Goal: Task Accomplishment & Management: Manage account settings

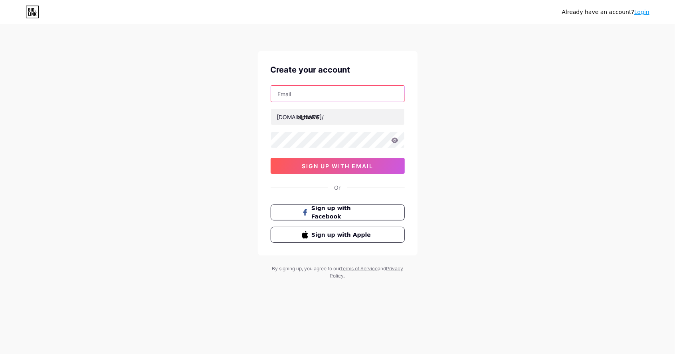
click at [359, 92] on input "text" at bounding box center [337, 94] width 133 height 16
type input "L"
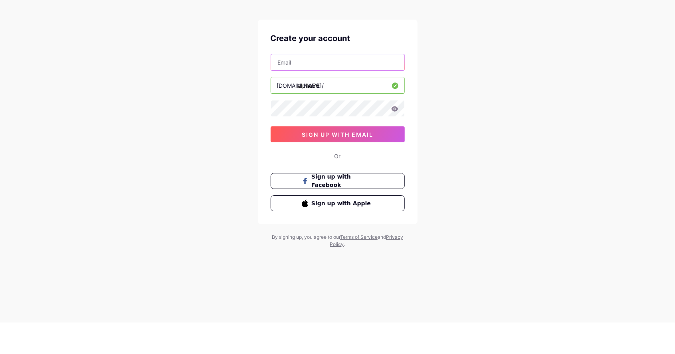
click at [359, 96] on input "text" at bounding box center [337, 94] width 133 height 16
click at [429, 116] on div "Already have an account? Login Create your account [DOMAIN_NAME]/ alpha56 sign …" at bounding box center [337, 152] width 675 height 305
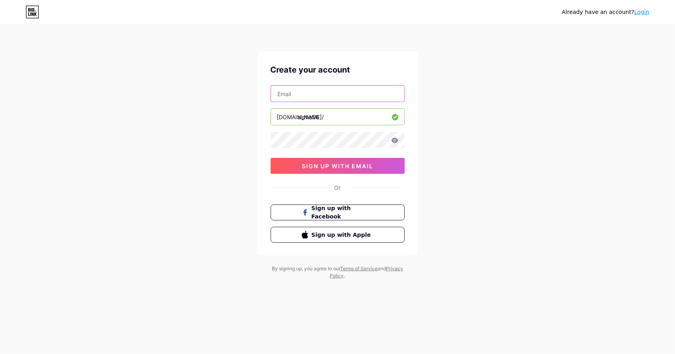
click at [371, 99] on input "text" at bounding box center [337, 94] width 133 height 16
type input "[EMAIL_ADDRESS][DOMAIN_NAME]"
click at [366, 95] on input "[EMAIL_ADDRESS][DOMAIN_NAME]" at bounding box center [337, 94] width 133 height 16
type input "alpha56"
click at [373, 90] on input "[EMAIL_ADDRESS][DOMAIN_NAME]" at bounding box center [337, 94] width 133 height 16
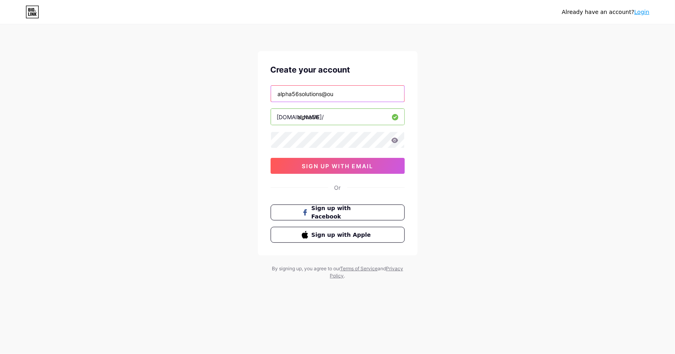
type input "alpha56solutions@o"
click at [387, 95] on input "[PERSON_NAME][EMAIL_ADDRESS][PERSON_NAME][DOMAIN_NAME]" at bounding box center [337, 94] width 133 height 16
type input "[PERSON_NAME].[PERSON_NAME]@"
click at [452, 86] on div "Already have an account? Login Create your account [DOMAIN_NAME]/ alpha56 sign …" at bounding box center [337, 152] width 675 height 305
click at [389, 101] on input "text" at bounding box center [337, 94] width 133 height 16
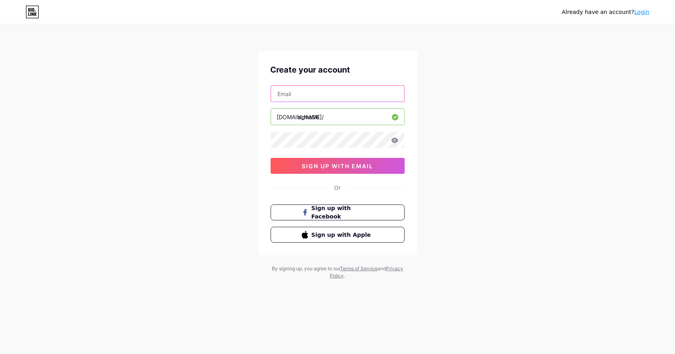
type input "[PERSON_NAME][EMAIL_ADDRESS][PERSON_NAME][DOMAIN_NAME]"
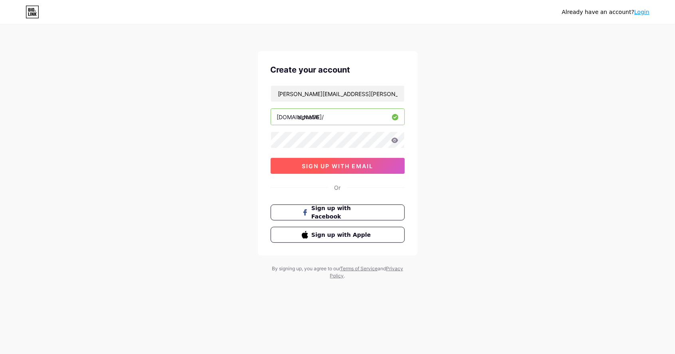
click at [402, 163] on button "sign up with email" at bounding box center [338, 166] width 134 height 16
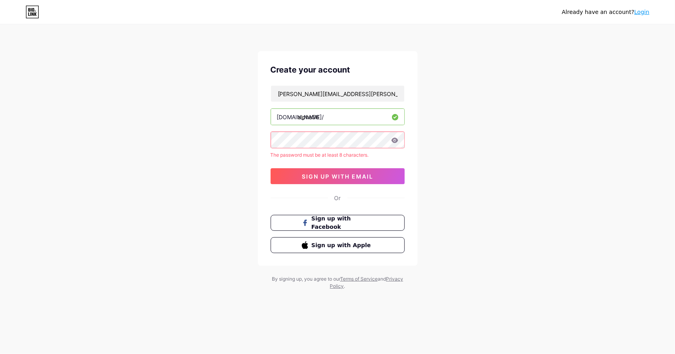
click at [446, 145] on div "Already have an account? Login Create your account [PERSON_NAME][EMAIL_ADDRESS]…" at bounding box center [337, 158] width 675 height 316
click at [390, 179] on button "sign up with email" at bounding box center [338, 176] width 134 height 16
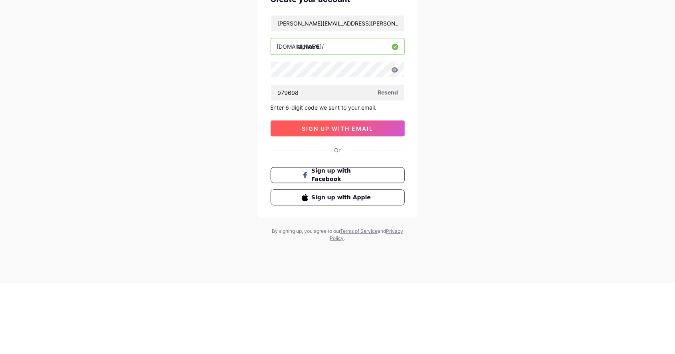
type input "979698"
click at [342, 118] on input "alpha56" at bounding box center [337, 117] width 133 height 16
click at [378, 199] on button "sign up with email" at bounding box center [338, 199] width 134 height 16
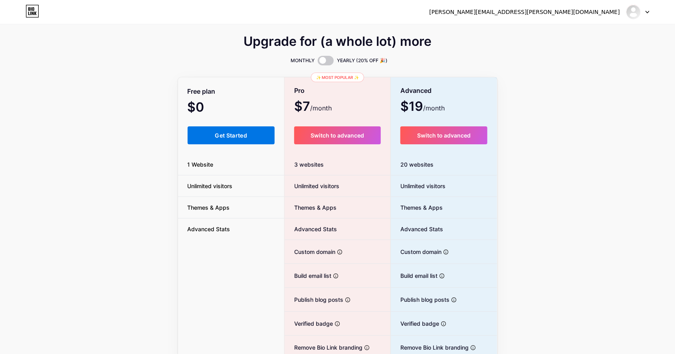
click at [238, 143] on button "Get Started" at bounding box center [231, 135] width 87 height 18
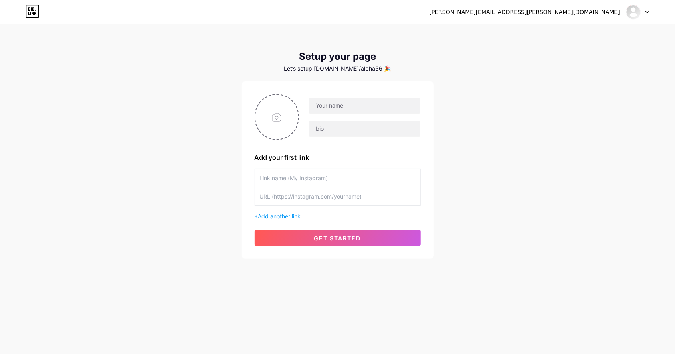
click at [329, 181] on input "text" at bounding box center [338, 178] width 156 height 18
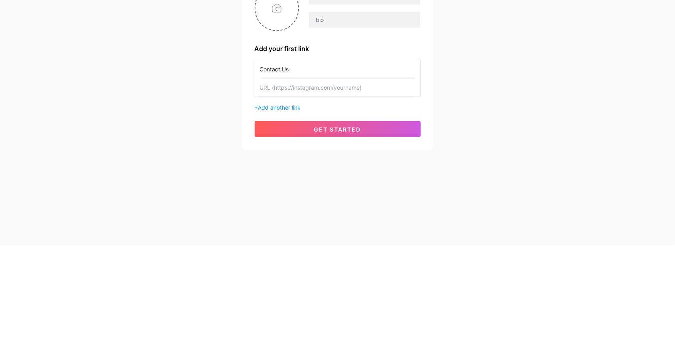
type input "Contact Us"
click at [382, 198] on input "text" at bounding box center [338, 197] width 156 height 18
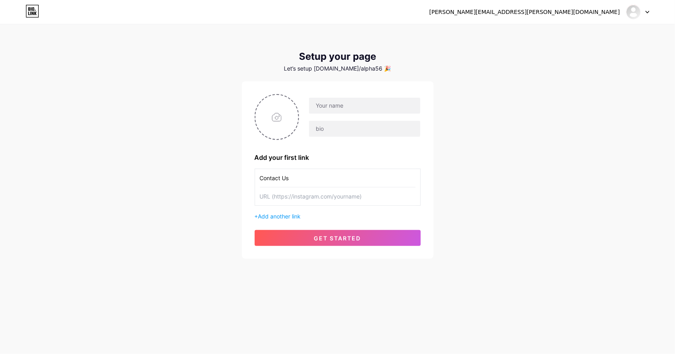
click at [366, 188] on input "text" at bounding box center [338, 197] width 156 height 18
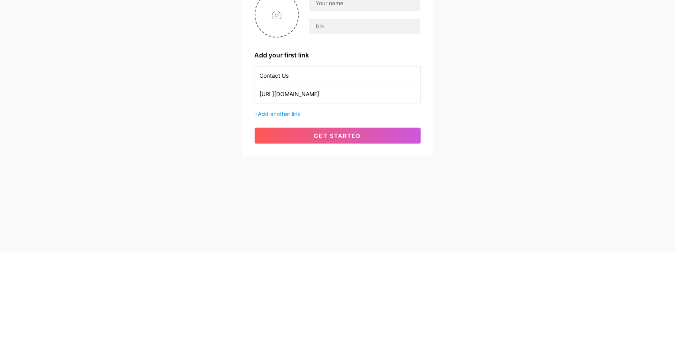
scroll to position [0, 210]
type input "[URL][DOMAIN_NAME]"
click at [355, 237] on span "get started" at bounding box center [337, 238] width 47 height 7
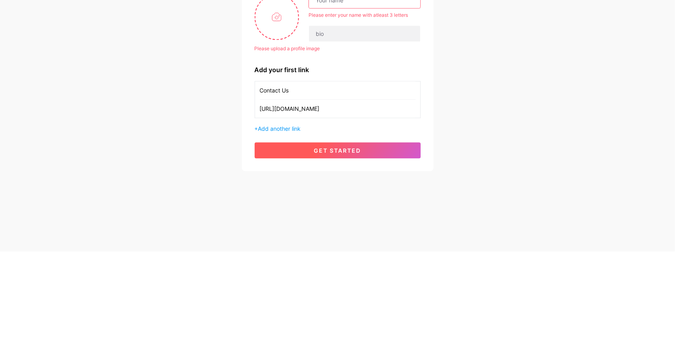
scroll to position [0, 0]
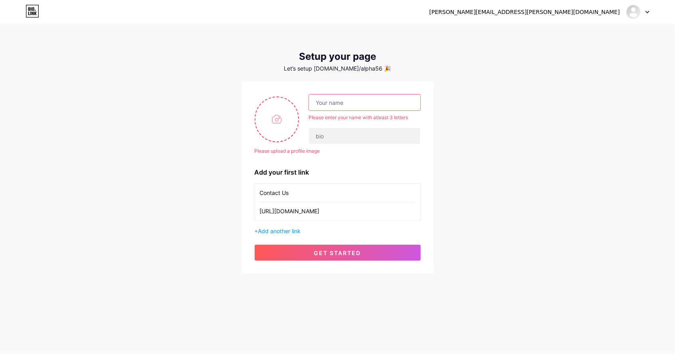
click at [368, 103] on input "text" at bounding box center [364, 103] width 111 height 16
type input "Alpha56"
click at [375, 135] on div "Please upload a profile image Alpha56 Please enter your name with atleast 3 let…" at bounding box center [338, 119] width 166 height 50
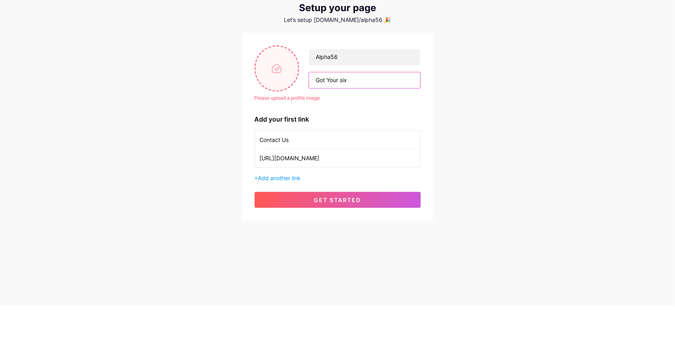
type input "Got Your six"
click at [284, 119] on input "file" at bounding box center [276, 117] width 43 height 44
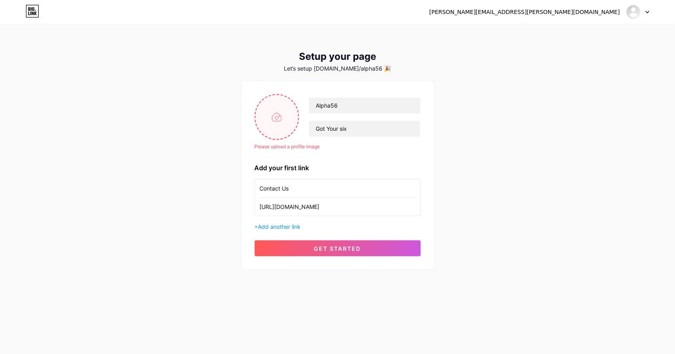
type input "C:\fakepath\1000035449.png"
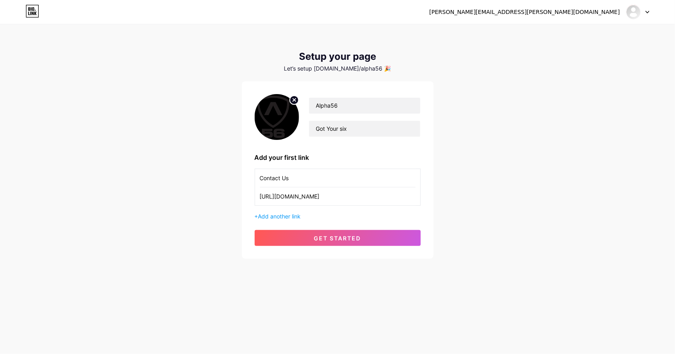
click at [283, 115] on img at bounding box center [277, 117] width 45 height 46
click at [294, 99] on icon at bounding box center [294, 100] width 3 height 3
click at [285, 121] on input "file" at bounding box center [276, 117] width 43 height 44
type input "C:\fakepath\1000035230.png"
click at [282, 101] on img at bounding box center [277, 117] width 45 height 46
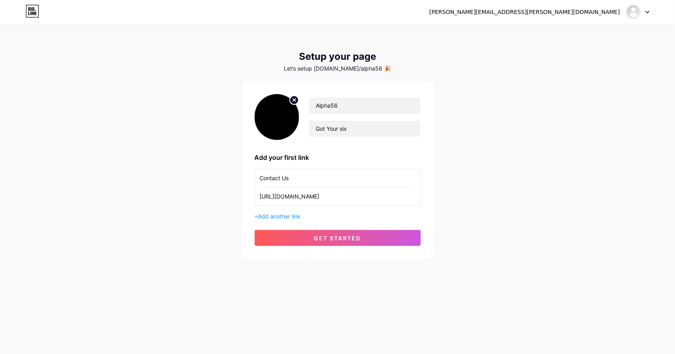
click at [298, 87] on div "Alpha56 Got Your six Add your first link Contact Us [URL][DOMAIN_NAME] + Add an…" at bounding box center [338, 170] width 192 height 178
click at [298, 101] on circle at bounding box center [294, 100] width 9 height 9
click at [290, 117] on input "file" at bounding box center [276, 117] width 43 height 44
type input "C:\fakepath\1000035449.png"
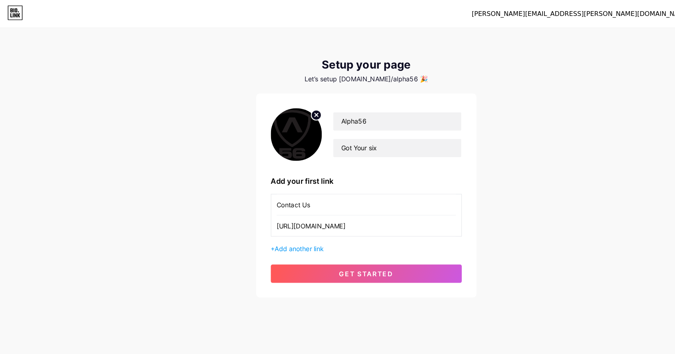
scroll to position [0, 0]
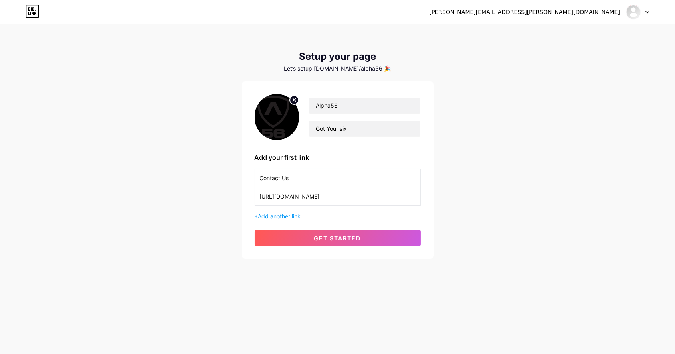
click at [292, 103] on circle at bounding box center [294, 100] width 9 height 9
click at [286, 116] on input "file" at bounding box center [276, 117] width 43 height 44
type input "C:\fakepath\1000035449.png"
click at [284, 126] on img at bounding box center [277, 117] width 45 height 46
click at [294, 104] on circle at bounding box center [294, 100] width 9 height 9
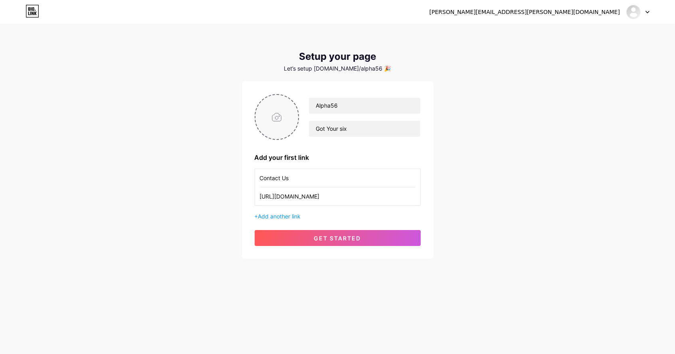
click at [289, 123] on input "file" at bounding box center [276, 117] width 43 height 44
type input "C:\fakepath\1000035230.png"
click at [294, 104] on circle at bounding box center [294, 100] width 9 height 9
click at [292, 215] on span "Add another link" at bounding box center [279, 216] width 43 height 7
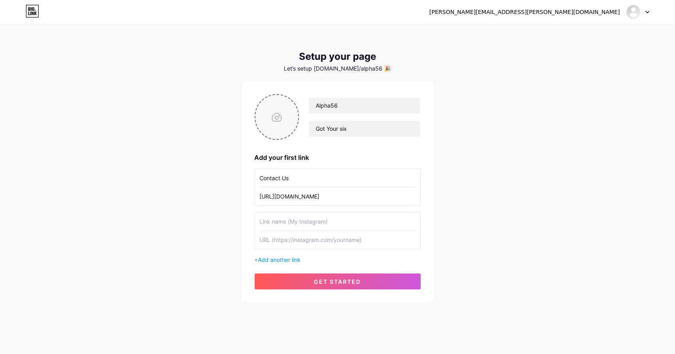
click at [325, 222] on input "text" at bounding box center [338, 222] width 156 height 18
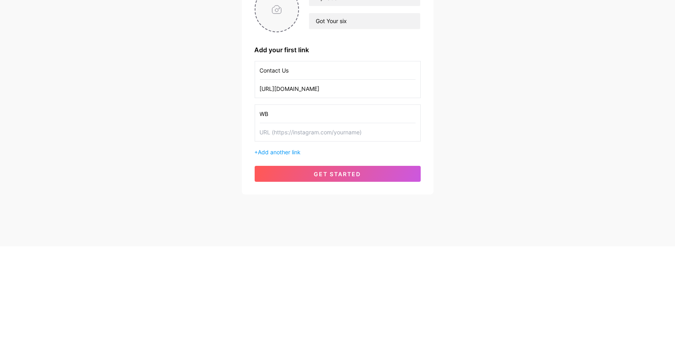
type input "W"
type input "h"
type input "Website"
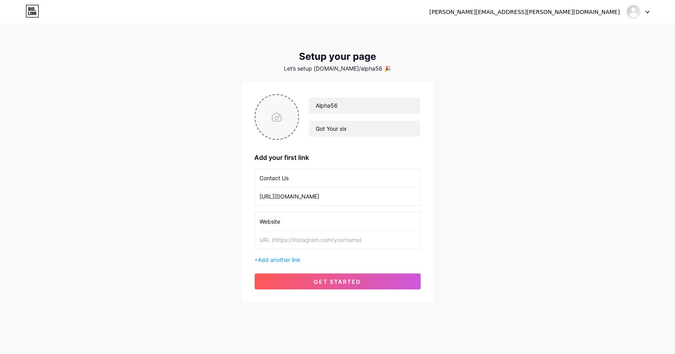
click at [340, 224] on input "Website" at bounding box center [338, 222] width 156 height 18
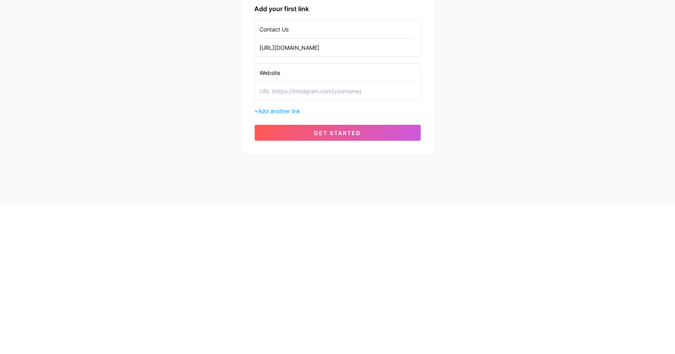
click at [349, 239] on input "text" at bounding box center [338, 240] width 156 height 18
click at [343, 242] on input "text" at bounding box center [338, 240] width 156 height 18
click at [338, 243] on input "text" at bounding box center [338, 240] width 156 height 18
click at [265, 229] on input "Website" at bounding box center [338, 222] width 156 height 18
click at [329, 240] on input "text" at bounding box center [338, 240] width 156 height 18
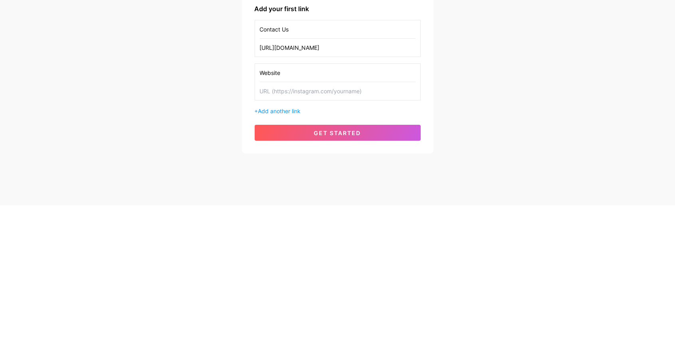
click at [328, 243] on input "text" at bounding box center [338, 240] width 156 height 18
click at [288, 241] on input "text" at bounding box center [338, 240] width 156 height 18
click at [285, 242] on input "text" at bounding box center [338, 240] width 156 height 18
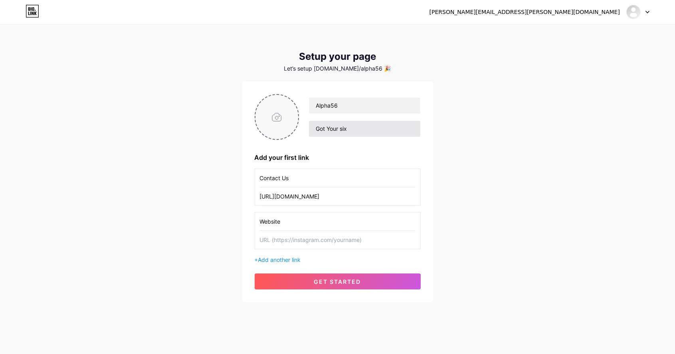
click at [369, 132] on input "Got Your six" at bounding box center [364, 129] width 111 height 16
click at [105, 93] on div "[PERSON_NAME][EMAIL_ADDRESS][PERSON_NAME][DOMAIN_NAME] Dashboard Logout Setup y…" at bounding box center [337, 164] width 675 height 328
click at [306, 242] on input "text" at bounding box center [338, 240] width 156 height 18
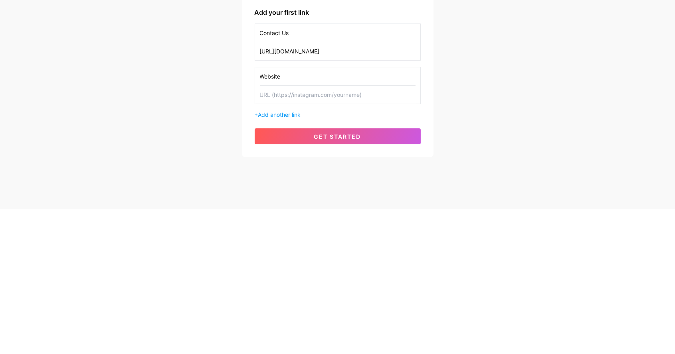
click at [318, 241] on input "text" at bounding box center [338, 240] width 156 height 18
click at [306, 242] on input "text" at bounding box center [338, 240] width 156 height 18
click at [295, 243] on input "text" at bounding box center [338, 240] width 156 height 18
click at [308, 242] on input "text" at bounding box center [338, 240] width 156 height 18
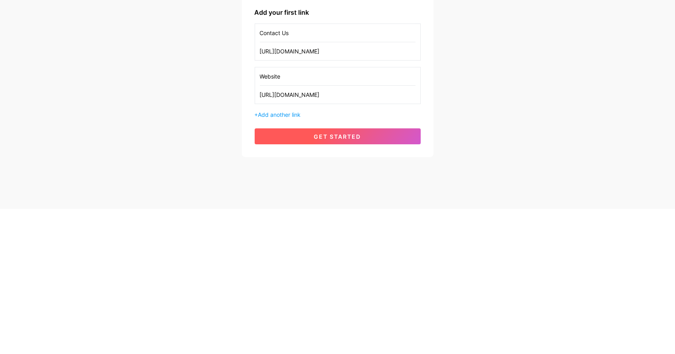
type input "[URL][DOMAIN_NAME]"
click at [356, 283] on span "get started" at bounding box center [337, 282] width 47 height 7
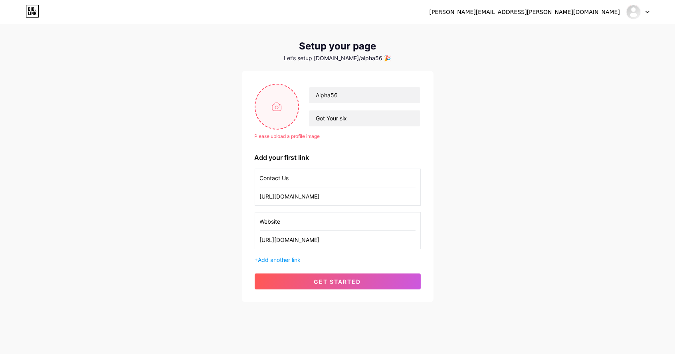
click at [273, 107] on input "file" at bounding box center [276, 107] width 43 height 44
type input "C:\fakepath\1000035449.png"
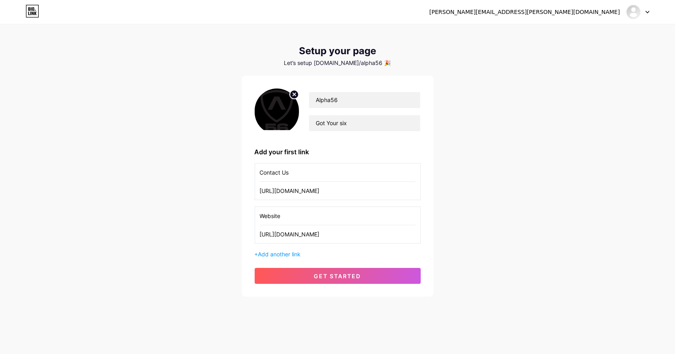
click at [283, 109] on img at bounding box center [277, 112] width 45 height 46
click at [286, 119] on img at bounding box center [277, 112] width 45 height 46
click at [277, 118] on img at bounding box center [277, 112] width 45 height 46
click at [294, 94] on circle at bounding box center [294, 94] width 9 height 9
click at [289, 109] on input "file" at bounding box center [276, 111] width 43 height 44
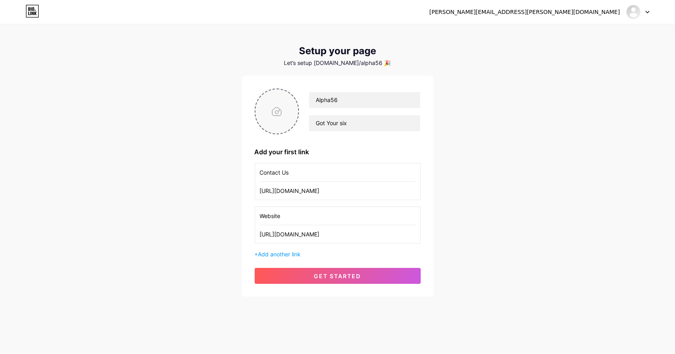
type input "C:\fakepath\1000035449.png"
click at [292, 93] on circle at bounding box center [294, 94] width 9 height 9
click at [278, 103] on input "file" at bounding box center [276, 111] width 43 height 44
type input "C:\fakepath\1000035449.png"
click at [303, 89] on div "Alpha56 Got Your six" at bounding box center [338, 112] width 166 height 46
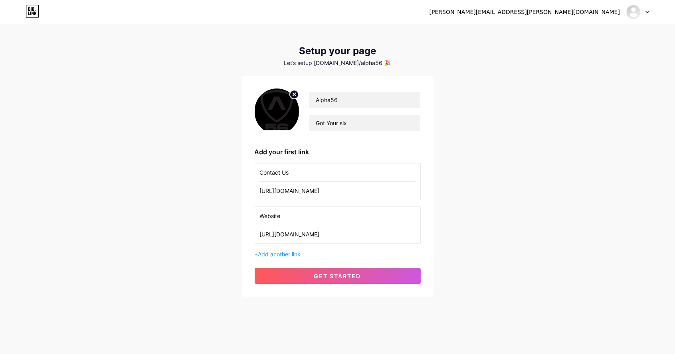
click at [298, 90] on circle at bounding box center [294, 94] width 9 height 9
click at [286, 113] on input "file" at bounding box center [276, 111] width 43 height 44
click at [290, 113] on input "file" at bounding box center [276, 111] width 43 height 44
type input "C:\fakepath\1000035450.webp"
click at [294, 93] on icon at bounding box center [294, 94] width 3 height 3
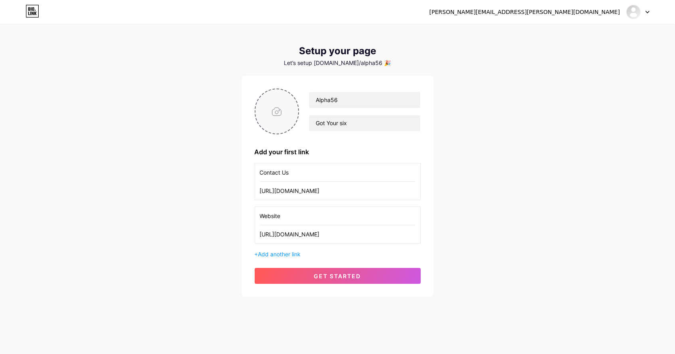
click at [287, 101] on input "file" at bounding box center [276, 111] width 43 height 44
click at [291, 113] on input "file" at bounding box center [276, 111] width 43 height 44
type input "C:\fakepath\1000035230.png"
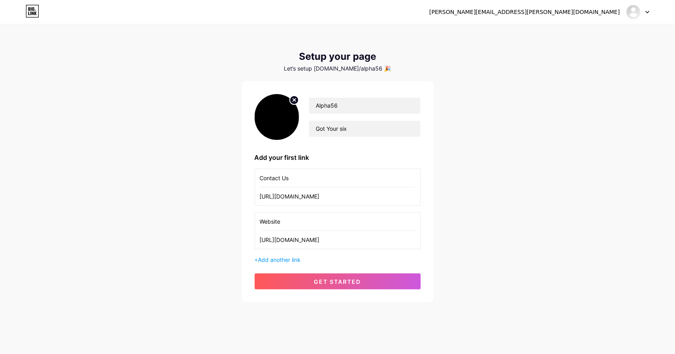
click at [296, 98] on circle at bounding box center [294, 100] width 9 height 9
click at [285, 120] on input "file" at bounding box center [276, 117] width 43 height 44
type input "C:\fakepath\1000035450.jpg"
click at [358, 71] on div "Let’s setup [DOMAIN_NAME]/alpha56 🎉" at bounding box center [338, 68] width 192 height 6
click at [420, 61] on div "Setup your page" at bounding box center [338, 56] width 192 height 11
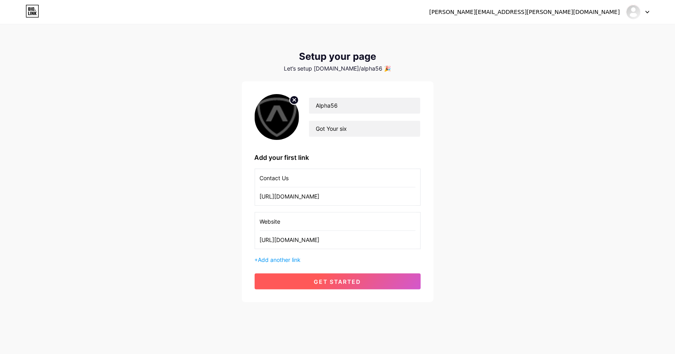
click at [348, 281] on span "get started" at bounding box center [337, 282] width 47 height 7
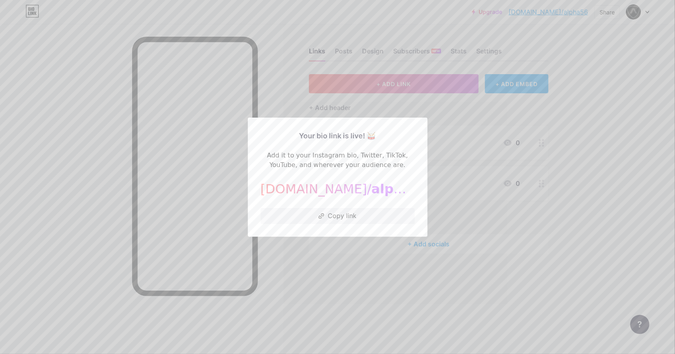
click at [353, 237] on div "Your bio link is live! 🥁 Add it to your Instagram bio, Twitter, TikTok, YouTube…" at bounding box center [338, 177] width 180 height 119
click at [356, 224] on button "Copy link" at bounding box center [338, 216] width 154 height 16
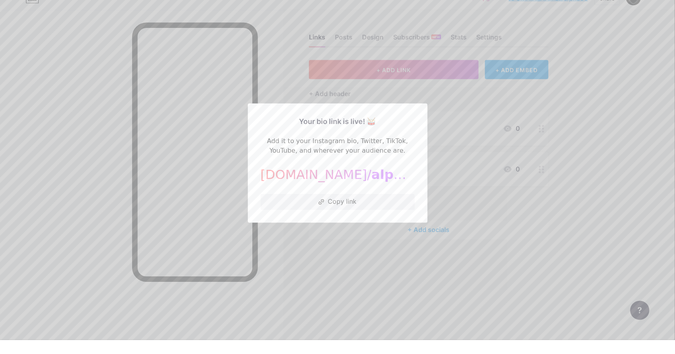
click at [565, 133] on div at bounding box center [337, 177] width 675 height 354
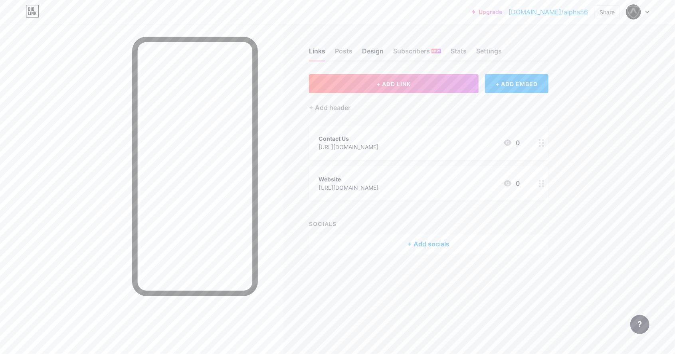
click at [375, 49] on div "Design" at bounding box center [373, 53] width 22 height 14
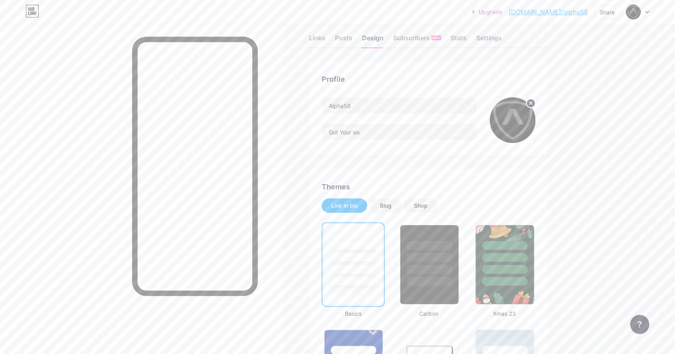
scroll to position [14, 0]
click at [433, 259] on div at bounding box center [429, 256] width 45 height 9
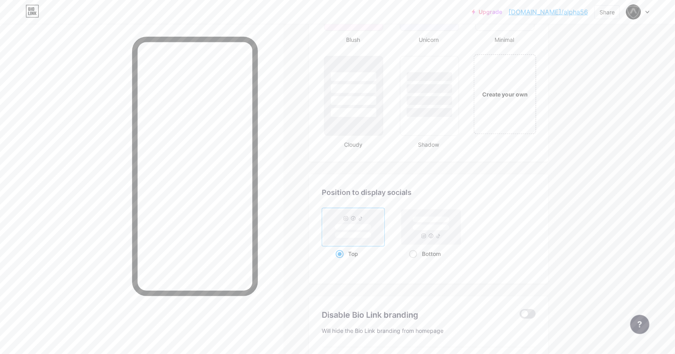
scroll to position [960, 0]
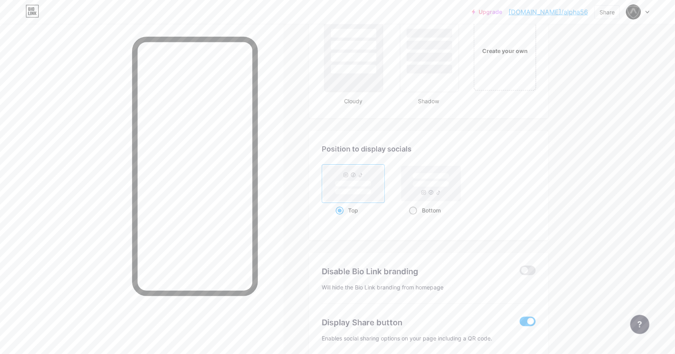
click at [450, 184] on rect at bounding box center [430, 183] width 59 height 35
click at [414, 218] on input "Bottom" at bounding box center [411, 220] width 5 height 5
radio input "true"
click at [354, 181] on rect at bounding box center [353, 184] width 37 height 6
click at [341, 218] on input "Top" at bounding box center [338, 220] width 5 height 5
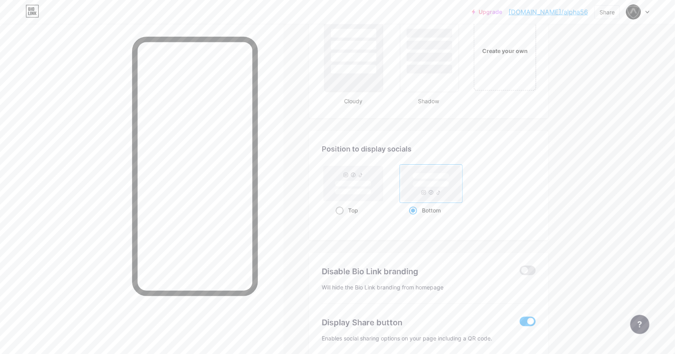
radio input "true"
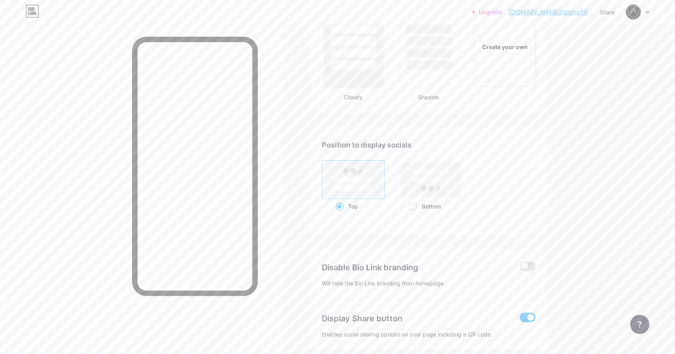
scroll to position [959, 0]
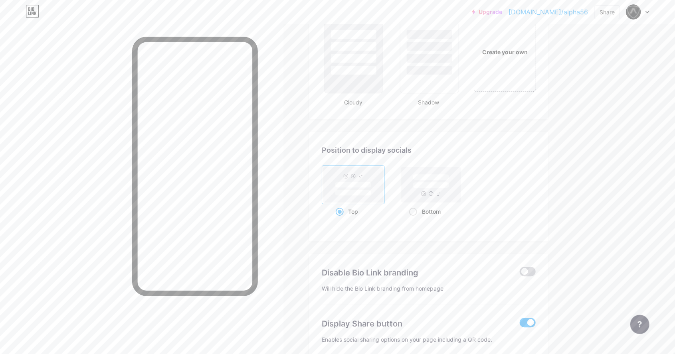
click at [524, 270] on span at bounding box center [528, 272] width 16 height 10
click at [520, 274] on input "checkbox" at bounding box center [520, 274] width 0 height 0
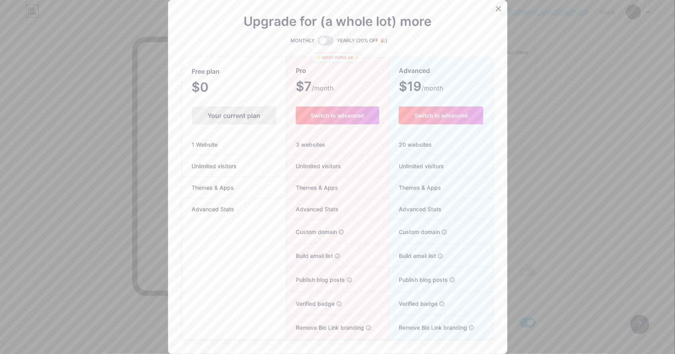
click at [500, 16] on div at bounding box center [498, 9] width 14 height 14
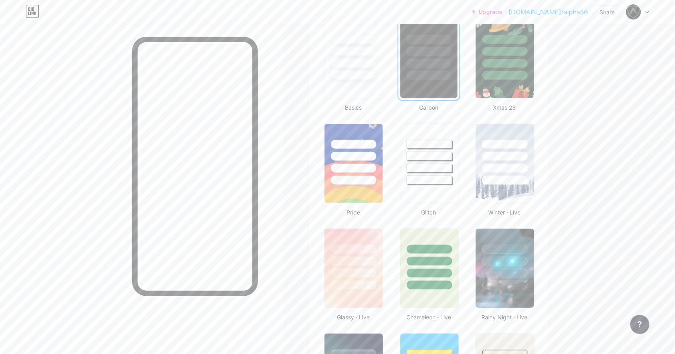
scroll to position [0, 0]
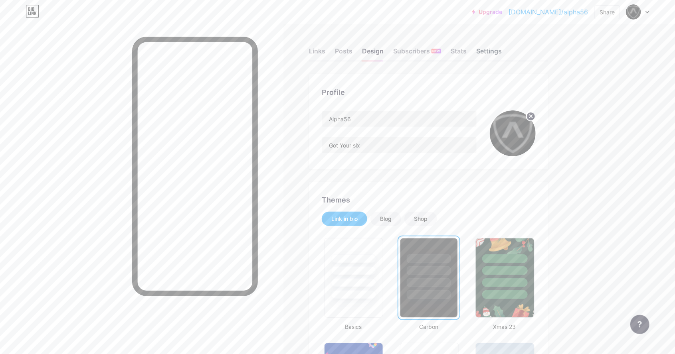
click at [497, 53] on div "Settings" at bounding box center [489, 53] width 26 height 14
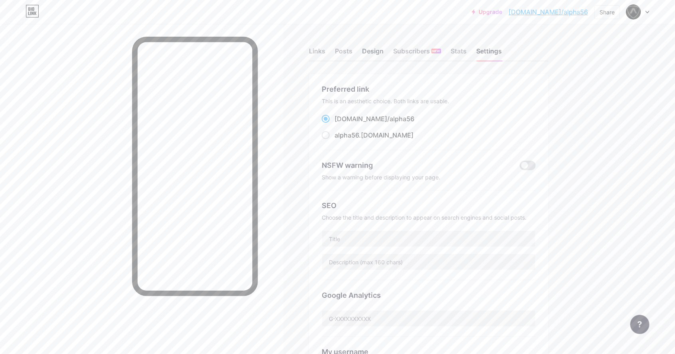
click at [369, 55] on div "Design" at bounding box center [373, 53] width 22 height 14
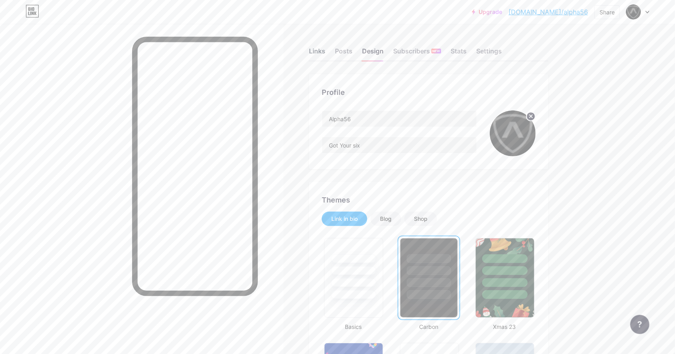
click at [314, 51] on div "Links" at bounding box center [317, 53] width 16 height 14
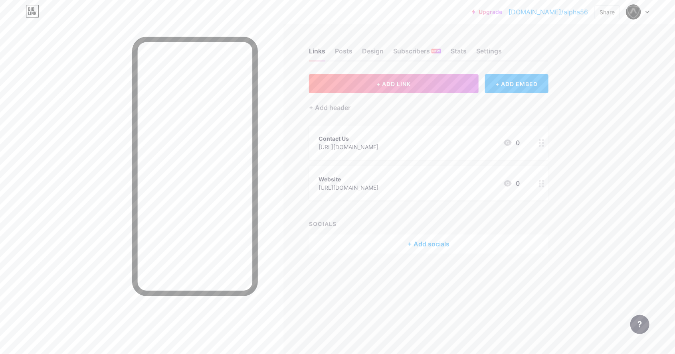
click at [433, 252] on div "+ Add socials" at bounding box center [428, 244] width 239 height 19
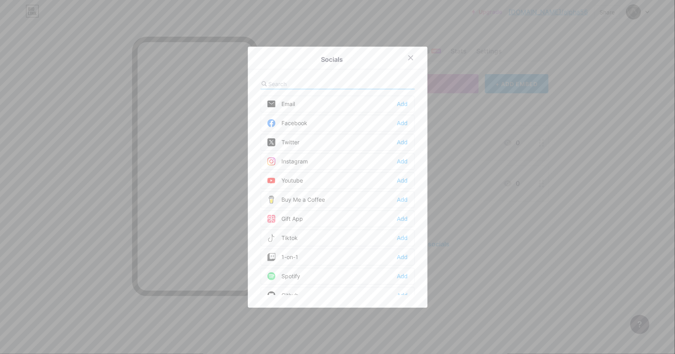
click at [385, 89] on div at bounding box center [338, 84] width 154 height 10
click at [401, 166] on div "Add" at bounding box center [402, 162] width 11 height 8
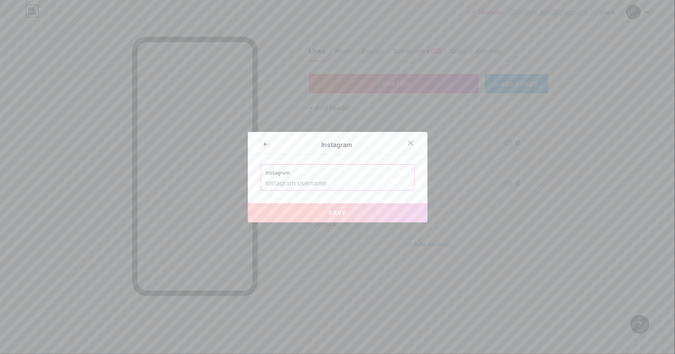
click at [387, 190] on input "text" at bounding box center [338, 184] width 144 height 14
click at [268, 149] on icon at bounding box center [266, 145] width 10 height 10
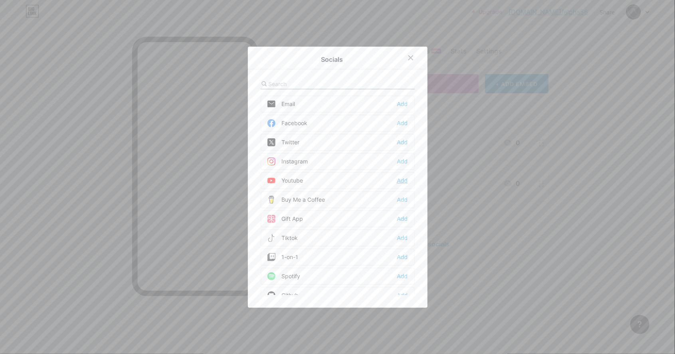
click at [406, 185] on div "Add" at bounding box center [402, 181] width 11 height 8
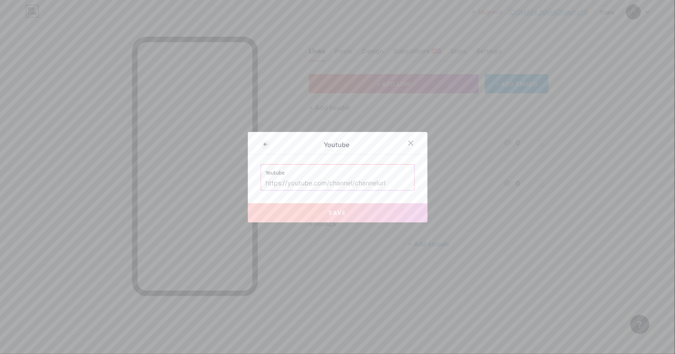
click at [393, 190] on input "text" at bounding box center [338, 184] width 144 height 14
click at [299, 190] on input "text" at bounding box center [338, 184] width 144 height 14
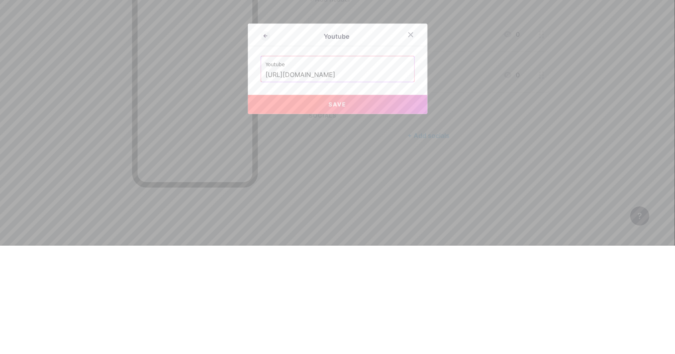
scroll to position [0, 48]
type input "[URL][DOMAIN_NAME]"
click at [329, 223] on button "Save" at bounding box center [338, 213] width 180 height 19
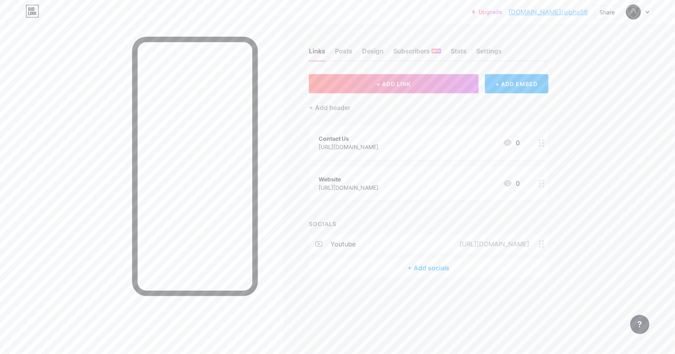
click at [427, 272] on div "+ Add socials" at bounding box center [428, 268] width 239 height 19
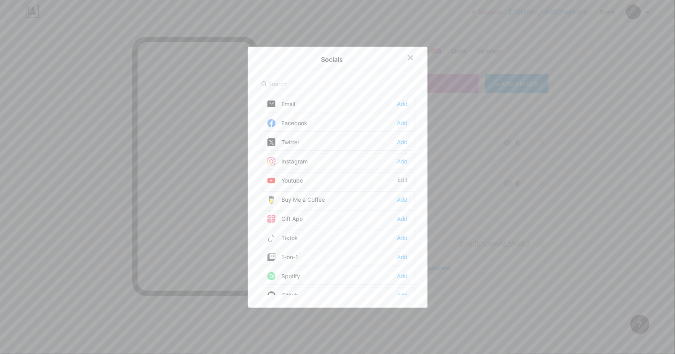
click at [389, 108] on div "Email Add Facebook Add Twitter Add Instagram Add Youtube Edit Buy Me a Coffee A…" at bounding box center [338, 187] width 154 height 216
click at [389, 89] on div at bounding box center [338, 84] width 154 height 10
click at [356, 88] on input "text" at bounding box center [313, 84] width 88 height 8
type input "Link"
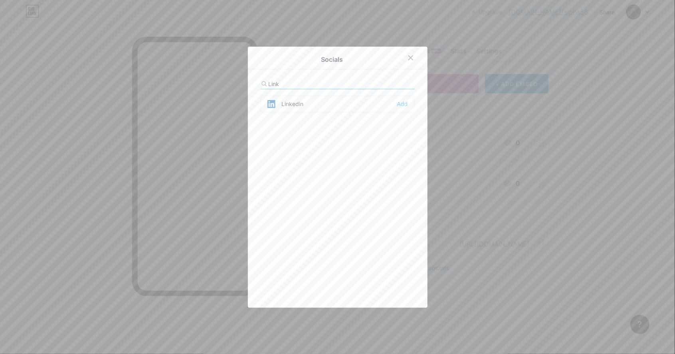
scroll to position [0, 0]
click at [407, 108] on div "Add" at bounding box center [402, 104] width 11 height 8
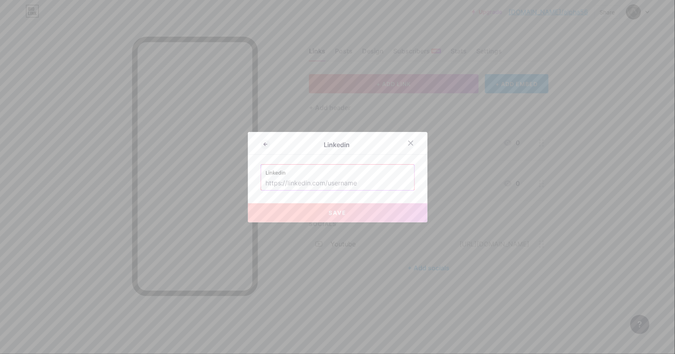
click at [289, 190] on input "text" at bounding box center [338, 184] width 144 height 14
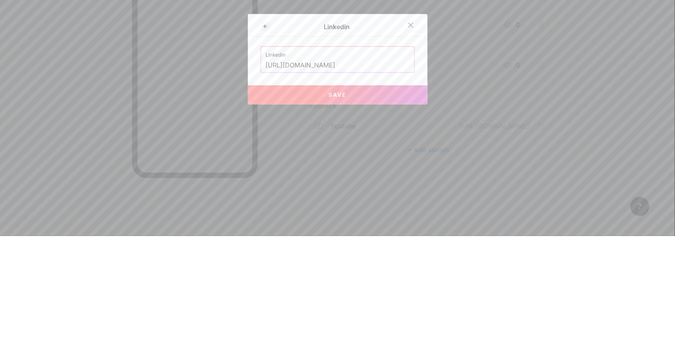
scroll to position [0, 100]
type input "[URL][DOMAIN_NAME]"
click at [329, 216] on span "Save" at bounding box center [337, 212] width 18 height 7
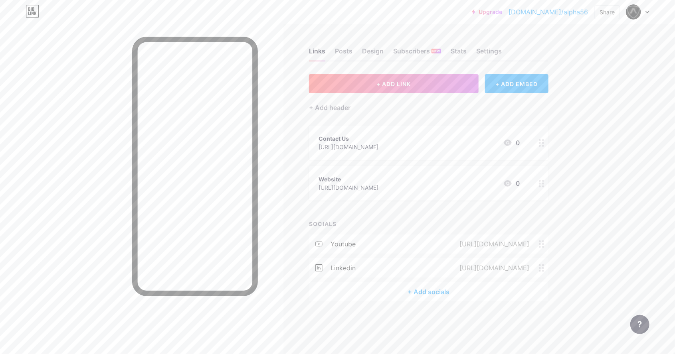
click at [401, 290] on div "+ Add socials" at bounding box center [428, 292] width 239 height 19
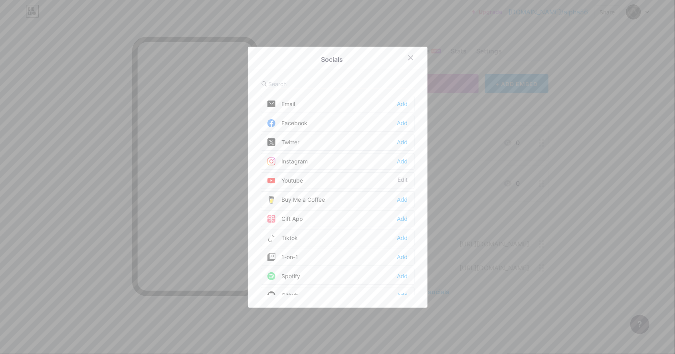
click at [399, 89] on div at bounding box center [338, 84] width 154 height 10
click at [286, 88] on input "text" at bounding box center [313, 84] width 88 height 8
type input "Insta"
click at [404, 113] on div "Instagram Add" at bounding box center [338, 104] width 154 height 17
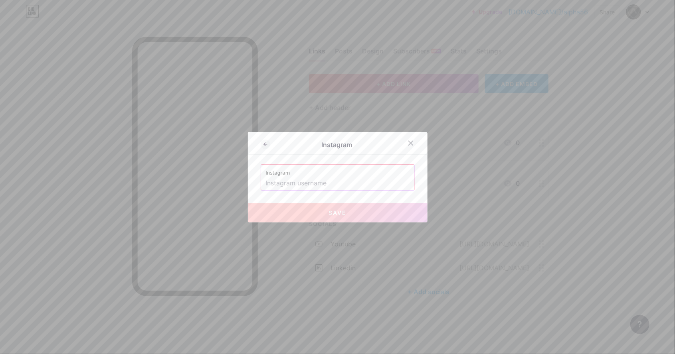
click at [322, 190] on input "text" at bounding box center [338, 184] width 144 height 14
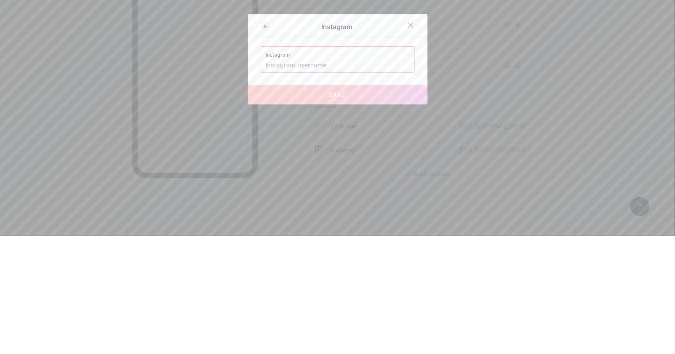
click at [672, 130] on div at bounding box center [337, 177] width 675 height 354
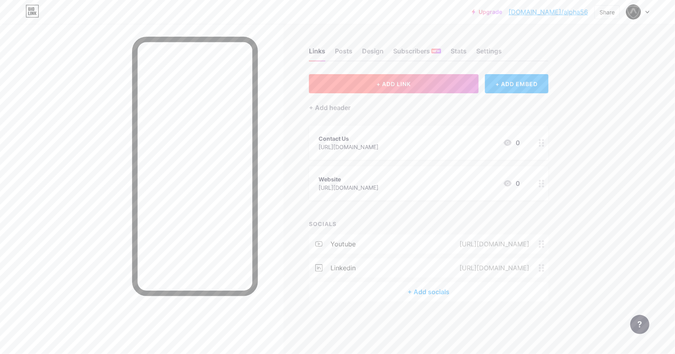
click at [452, 87] on button "+ ADD LINK" at bounding box center [394, 83] width 170 height 19
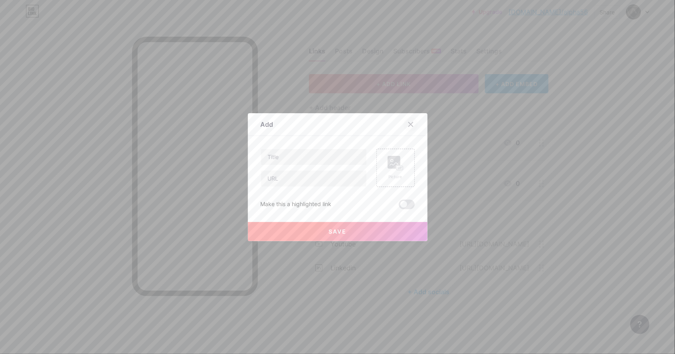
click at [416, 132] on div at bounding box center [410, 124] width 14 height 14
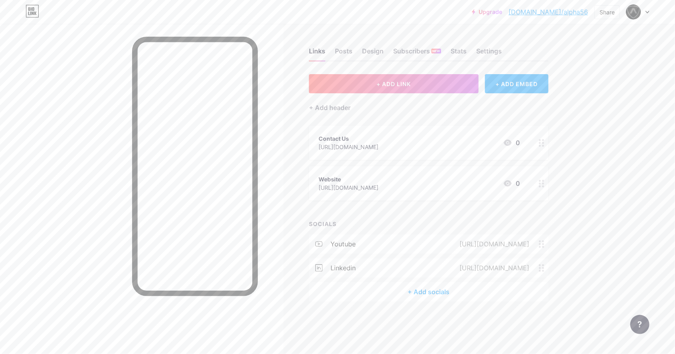
click at [433, 296] on div "+ Add socials" at bounding box center [428, 292] width 239 height 19
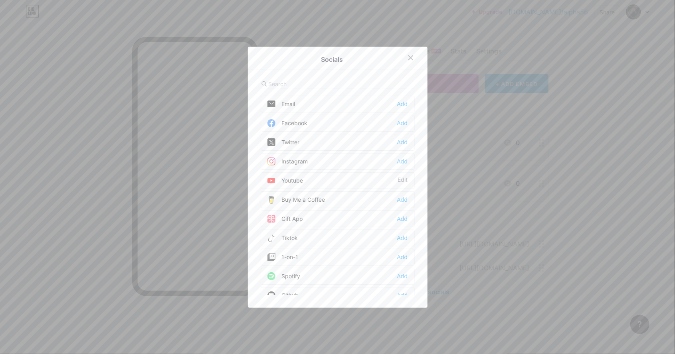
click at [389, 89] on div at bounding box center [338, 84] width 154 height 10
click at [387, 89] on div at bounding box center [338, 84] width 154 height 10
click at [364, 109] on div "Email Add Facebook Add Twitter Add Instagram Add Youtube Edit Buy Me a Coffee A…" at bounding box center [338, 187] width 154 height 216
click at [354, 88] on input "text" at bounding box center [313, 84] width 88 height 8
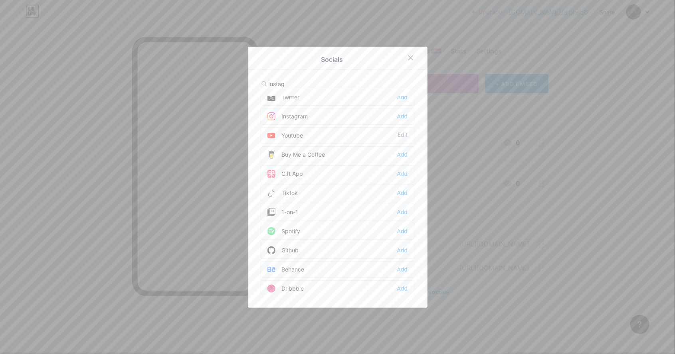
scroll to position [45, 0]
type input "Instag"
click at [398, 108] on div "Add" at bounding box center [402, 104] width 11 height 8
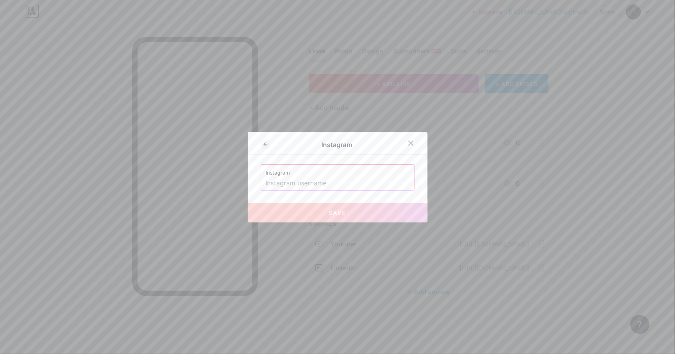
click at [386, 190] on input "text" at bounding box center [338, 184] width 144 height 14
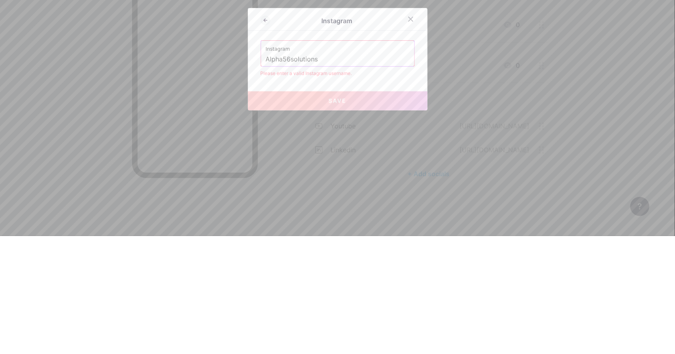
click at [380, 184] on input "Alpha56solutions" at bounding box center [338, 178] width 144 height 14
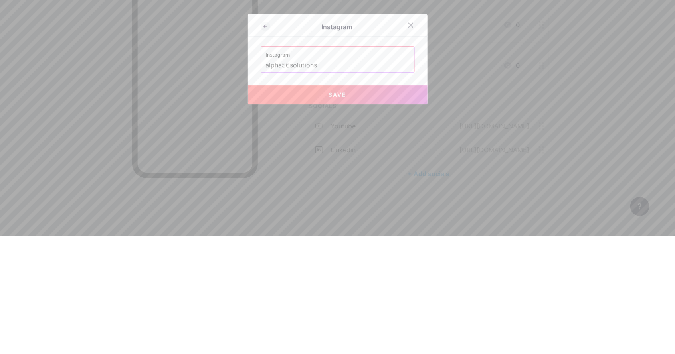
click at [400, 190] on input "alpha56solutions" at bounding box center [338, 184] width 144 height 14
click at [389, 223] on button "Save" at bounding box center [338, 213] width 180 height 19
type input "[URL][DOMAIN_NAME]"
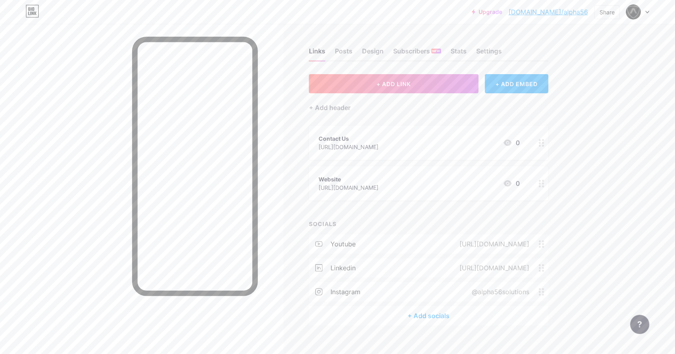
click at [434, 324] on div "+ Add socials" at bounding box center [428, 315] width 239 height 19
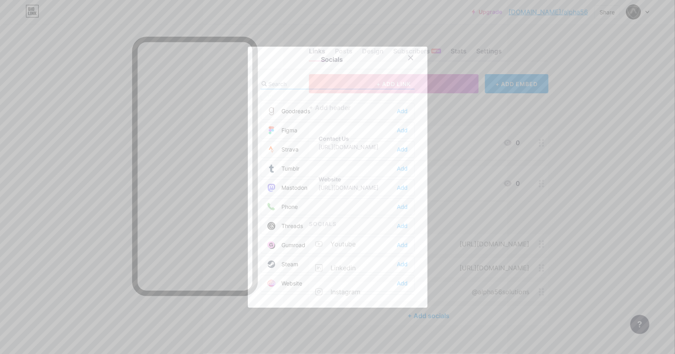
scroll to position [703, 0]
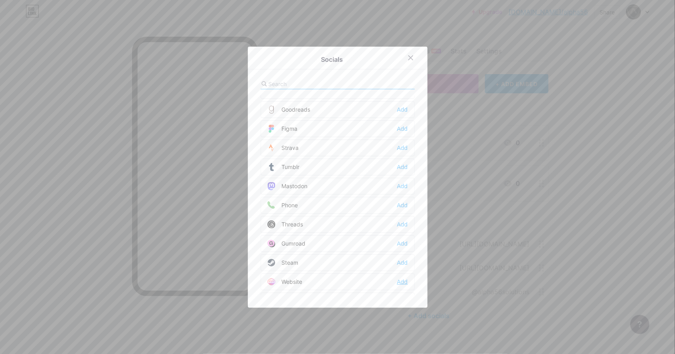
click at [407, 283] on div "Add" at bounding box center [402, 282] width 11 height 8
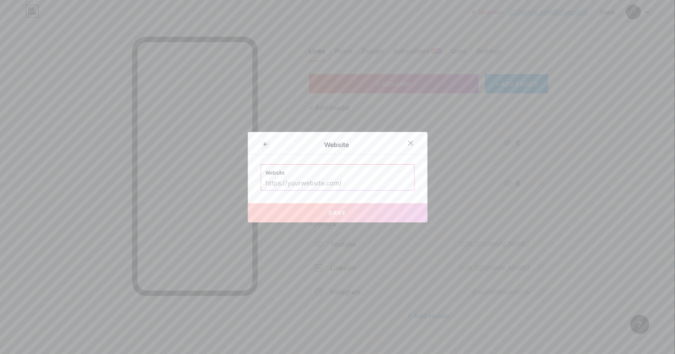
click at [384, 190] on input "text" at bounding box center [338, 184] width 144 height 14
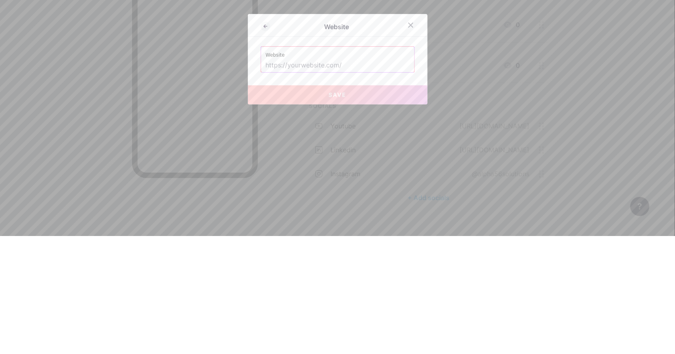
type input "H"
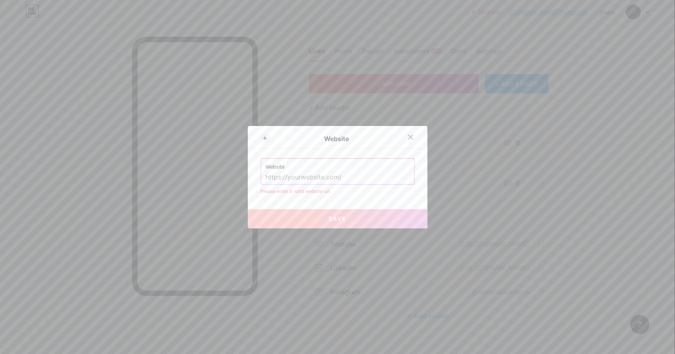
click at [381, 184] on input "text" at bounding box center [338, 178] width 144 height 14
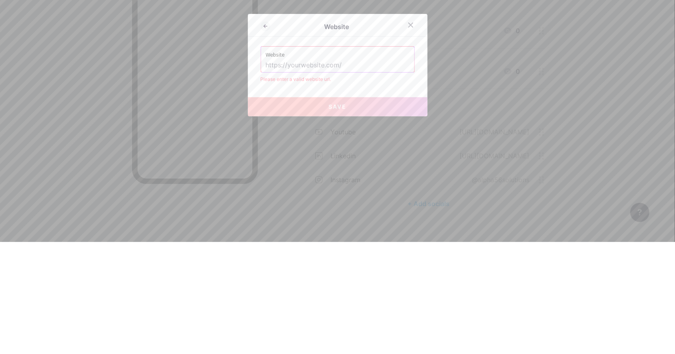
click at [322, 184] on input "text" at bounding box center [338, 178] width 144 height 14
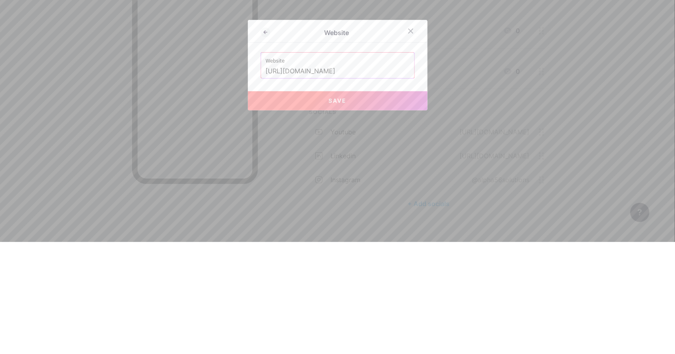
type input "[URL][DOMAIN_NAME]"
click at [414, 223] on button "Save" at bounding box center [338, 213] width 180 height 19
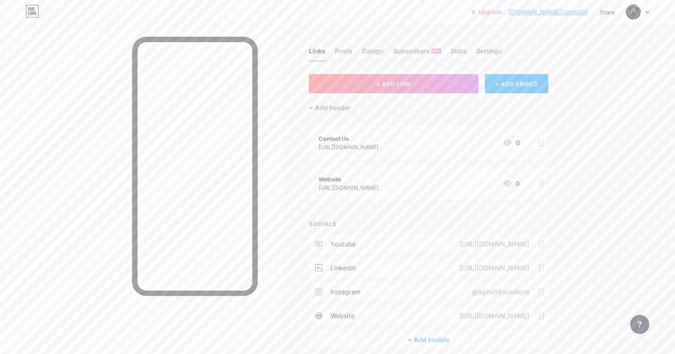
scroll to position [8, 0]
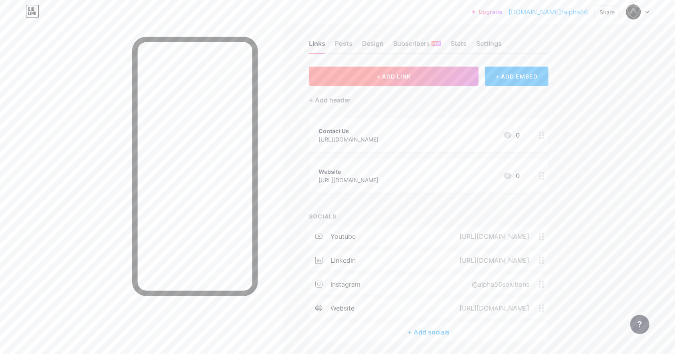
click at [454, 80] on button "+ ADD LINK" at bounding box center [394, 76] width 170 height 19
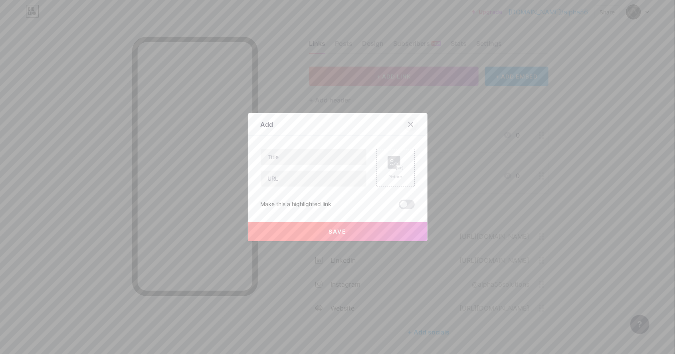
click at [413, 132] on div at bounding box center [410, 124] width 14 height 14
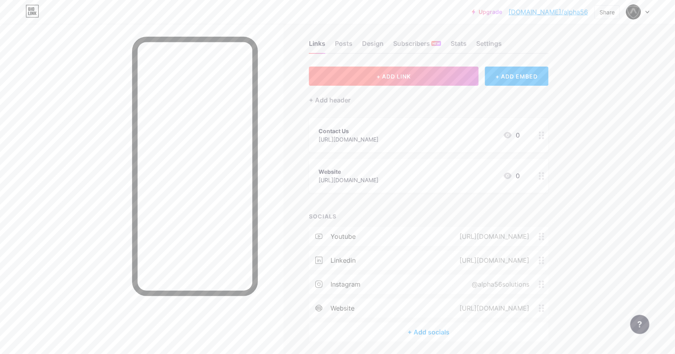
click at [462, 79] on button "+ ADD LINK" at bounding box center [394, 76] width 170 height 19
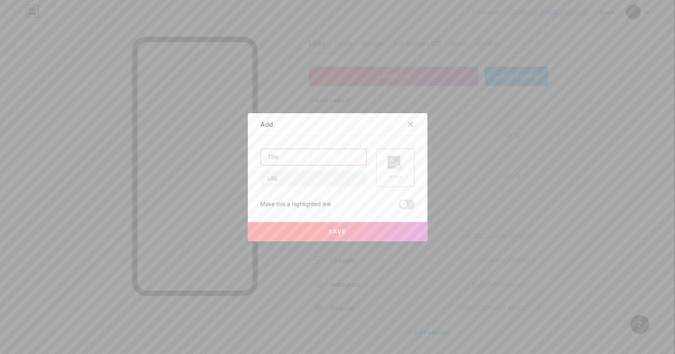
click at [341, 165] on input "text" at bounding box center [313, 157] width 105 height 16
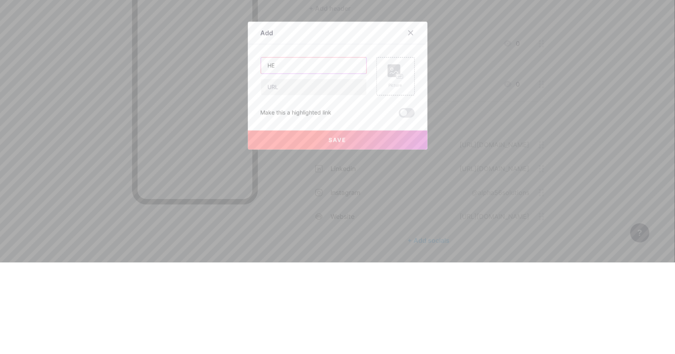
type input "H"
click at [192, 237] on div at bounding box center [337, 177] width 675 height 354
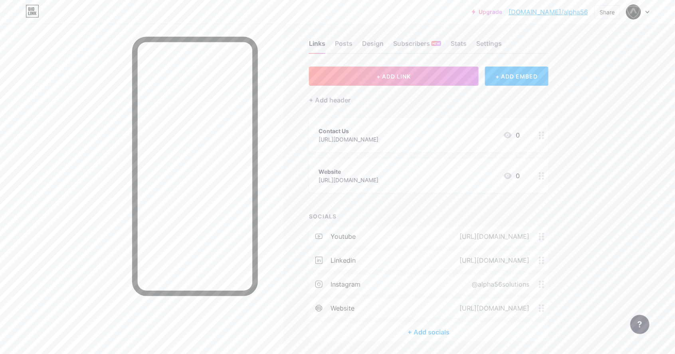
scroll to position [0, 0]
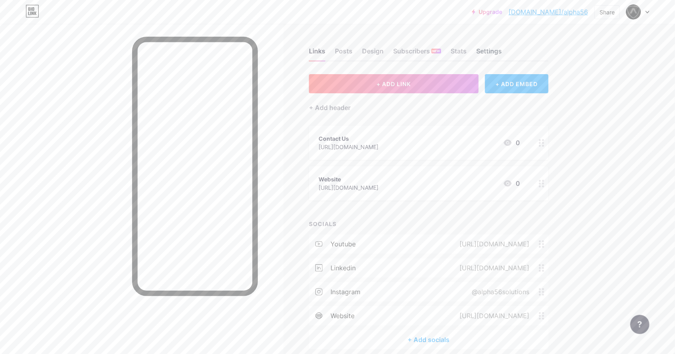
click at [486, 52] on div "Settings" at bounding box center [489, 53] width 26 height 14
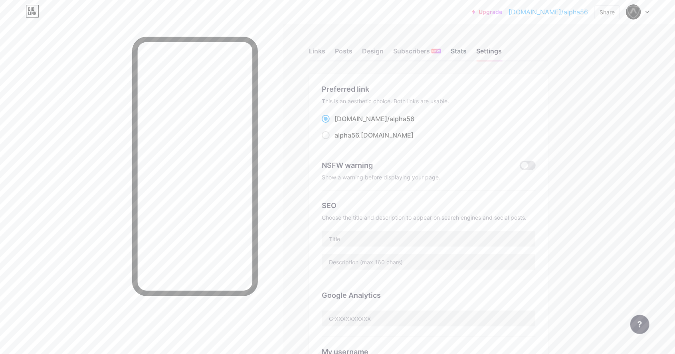
click at [464, 46] on div "Stats" at bounding box center [459, 53] width 16 height 14
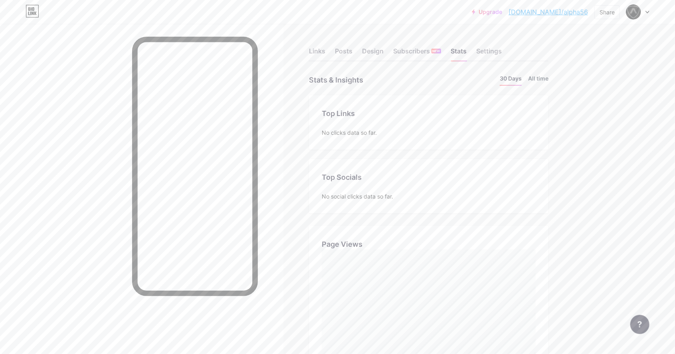
click at [547, 79] on li "All time" at bounding box center [538, 80] width 20 height 12
click at [508, 85] on li "30 Days" at bounding box center [511, 80] width 22 height 12
click at [540, 81] on li "All time" at bounding box center [538, 80] width 20 height 12
click at [515, 79] on li "30 Days" at bounding box center [511, 80] width 22 height 12
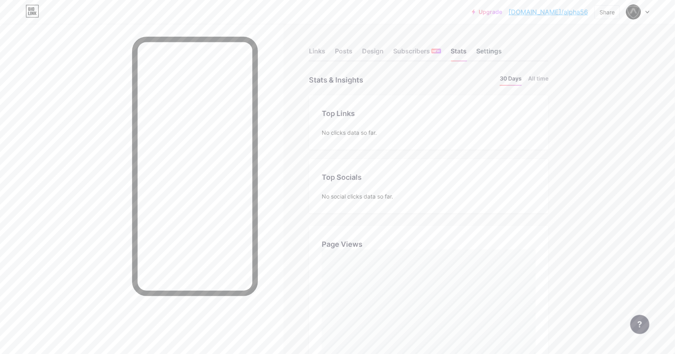
click at [494, 51] on div "Settings" at bounding box center [489, 53] width 26 height 14
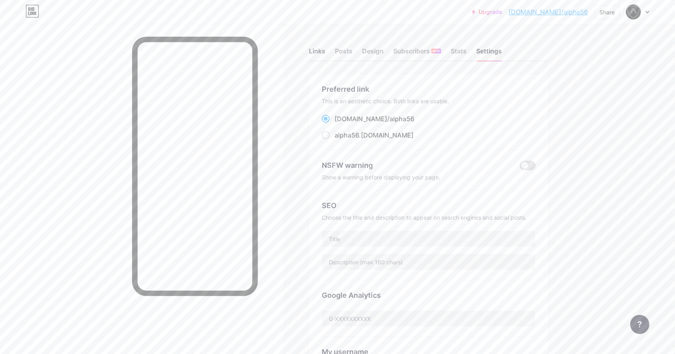
click at [313, 46] on div "Links" at bounding box center [317, 53] width 16 height 14
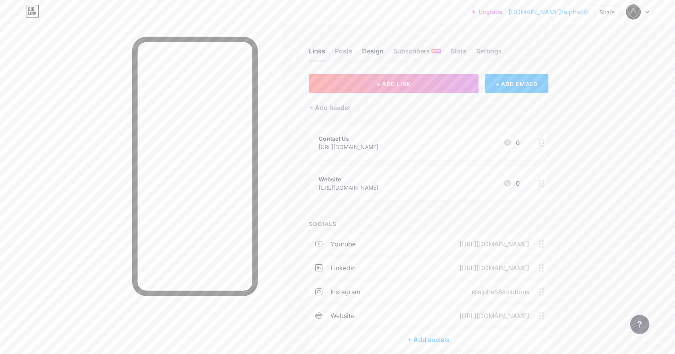
click at [376, 48] on div "Design" at bounding box center [373, 53] width 22 height 14
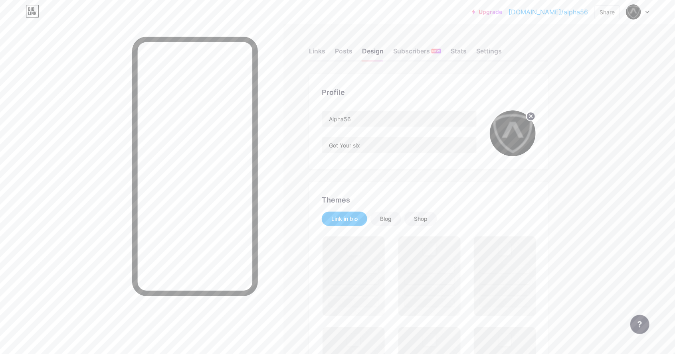
click at [518, 139] on img at bounding box center [513, 134] width 46 height 46
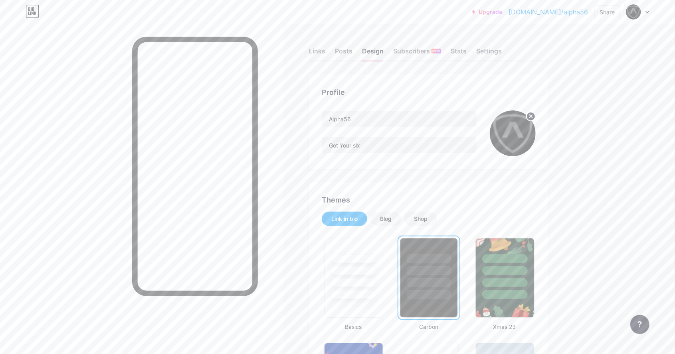
click at [531, 116] on icon at bounding box center [531, 116] width 3 height 3
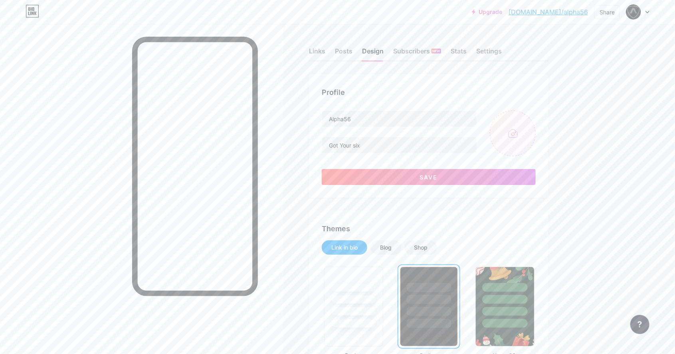
click at [531, 126] on input "file" at bounding box center [513, 134] width 46 height 46
type input "C:\fakepath\1000035450.jpg"
click at [531, 117] on icon at bounding box center [531, 116] width 3 height 3
click at [507, 127] on input "file" at bounding box center [513, 134] width 46 height 46
type input "C:\fakepath\1000035452.png"
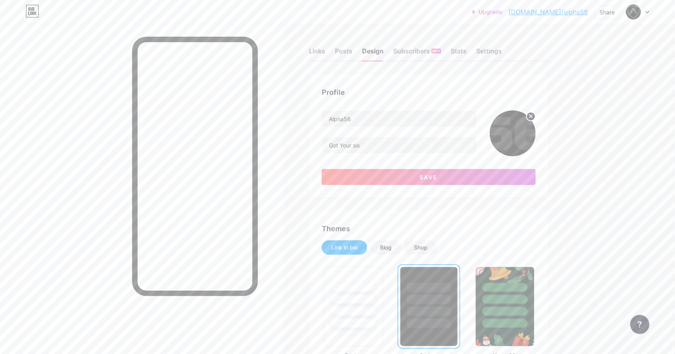
click at [530, 119] on circle at bounding box center [530, 116] width 9 height 9
click at [521, 128] on input "file" at bounding box center [513, 134] width 46 height 46
type input "C:\fakepath\1000035453.jpg"
click at [520, 122] on img at bounding box center [513, 134] width 46 height 46
click at [531, 117] on icon at bounding box center [531, 116] width 3 height 3
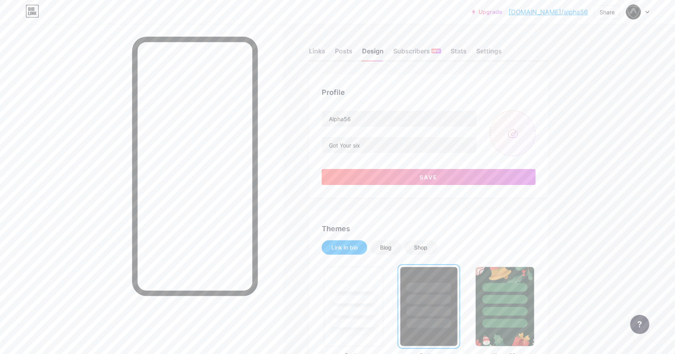
click at [520, 144] on input "file" at bounding box center [513, 134] width 46 height 46
type input "C:\fakepath\1000035453.jpg"
click at [528, 116] on circle at bounding box center [530, 116] width 9 height 9
click at [511, 149] on input "file" at bounding box center [513, 134] width 46 height 46
type input "C:\fakepath\1000035453.jpg"
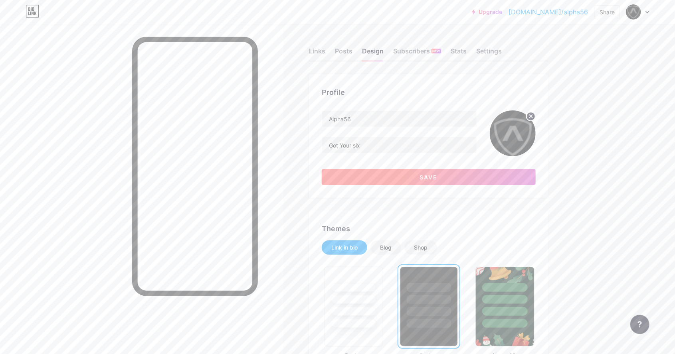
click at [472, 179] on button "Save" at bounding box center [429, 177] width 214 height 16
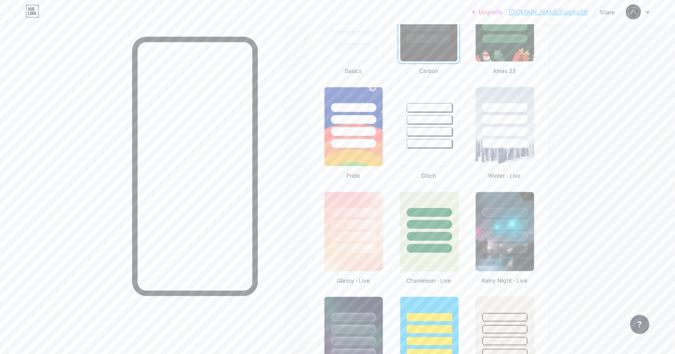
scroll to position [328, 0]
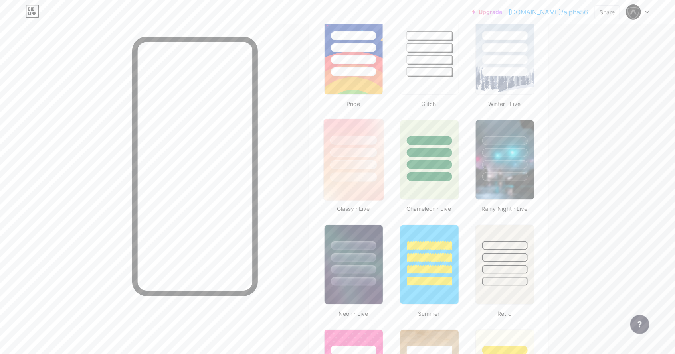
click at [373, 162] on div at bounding box center [353, 164] width 47 height 9
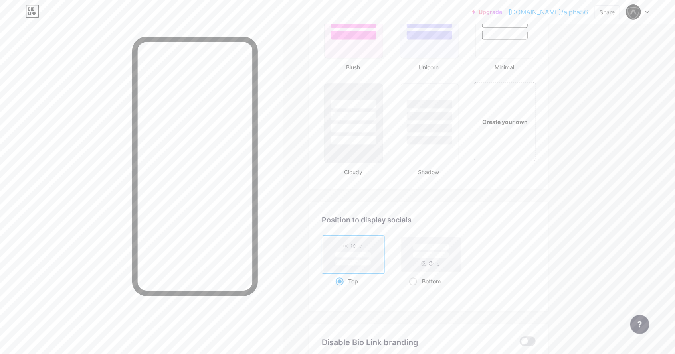
scroll to position [894, 0]
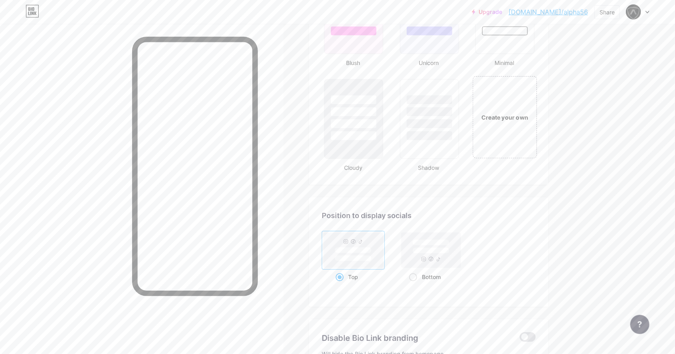
click at [490, 132] on div "Create your own" at bounding box center [505, 117] width 64 height 82
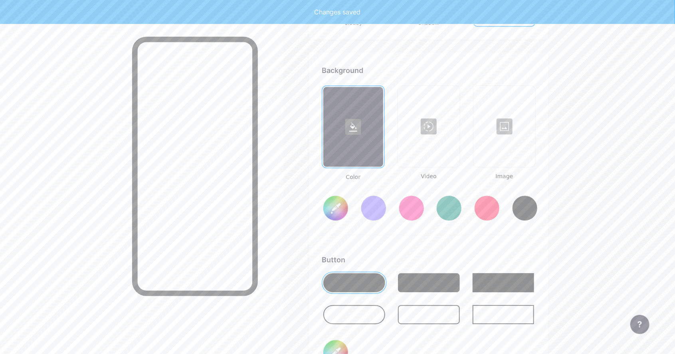
type input "#ffffff"
type input "#000000"
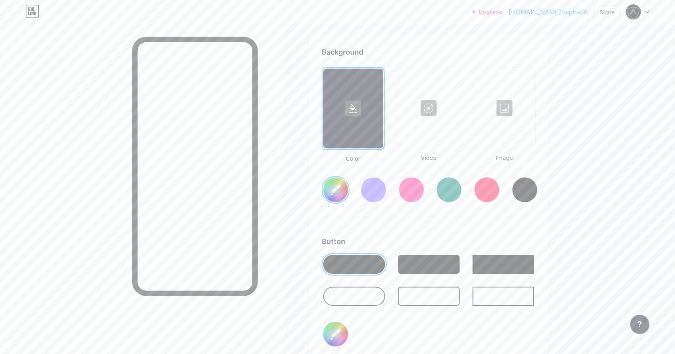
click at [358, 94] on div at bounding box center [352, 109] width 59 height 80
click at [355, 114] on rect at bounding box center [353, 109] width 16 height 16
click at [530, 186] on div at bounding box center [525, 190] width 26 height 26
type input "#000000"
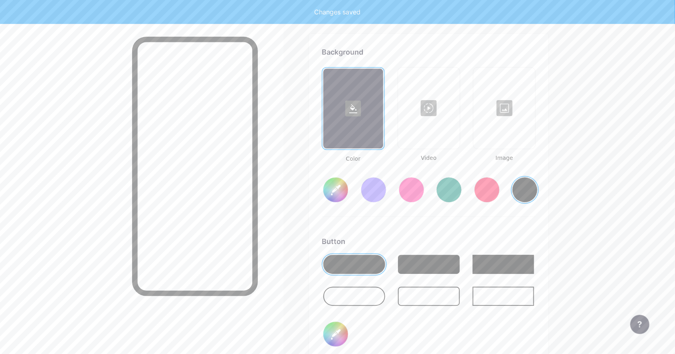
click at [528, 184] on div at bounding box center [525, 190] width 26 height 26
click at [429, 80] on div at bounding box center [429, 108] width 60 height 80
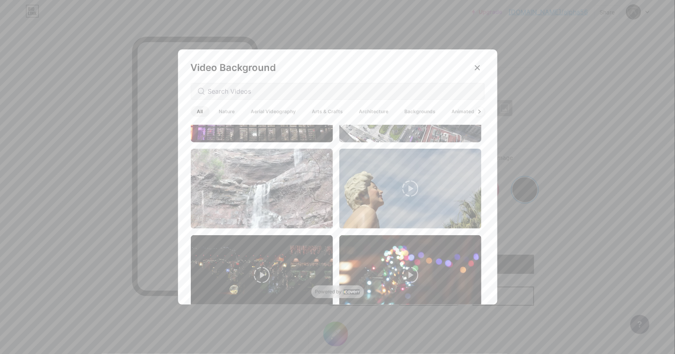
scroll to position [0, 0]
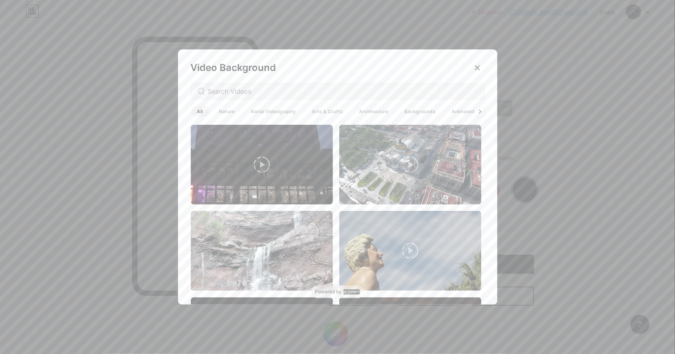
click at [479, 114] on icon at bounding box center [479, 111] width 3 height 4
click at [463, 96] on input "text" at bounding box center [343, 92] width 270 height 10
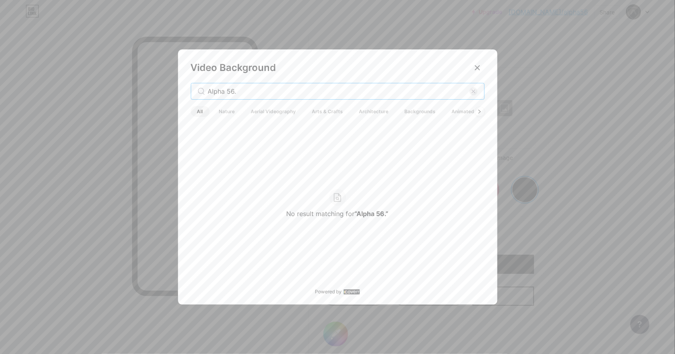
type input "Alpha 56."
click at [564, 112] on div at bounding box center [337, 177] width 675 height 354
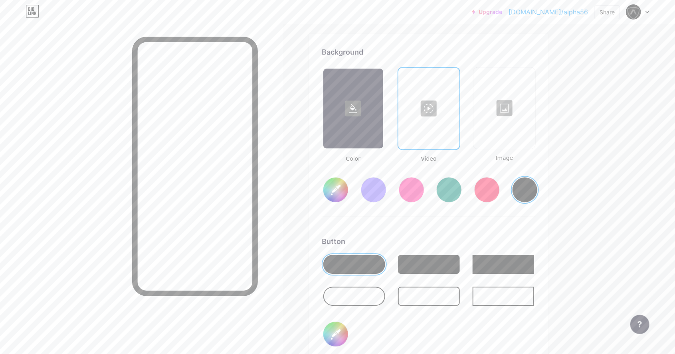
click at [502, 98] on div at bounding box center [504, 108] width 60 height 80
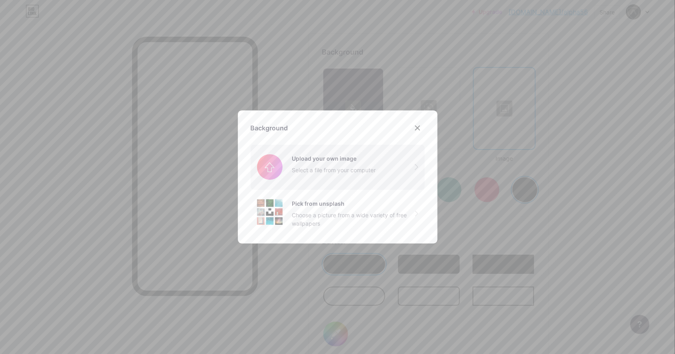
click at [399, 190] on input "file" at bounding box center [338, 167] width 174 height 45
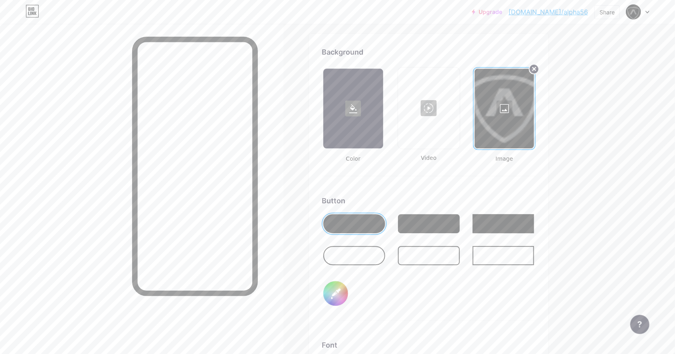
click at [534, 67] on icon at bounding box center [534, 68] width 3 height 3
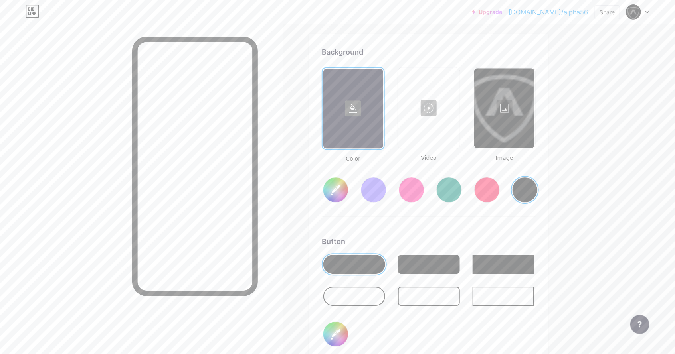
click at [511, 107] on div at bounding box center [504, 108] width 60 height 80
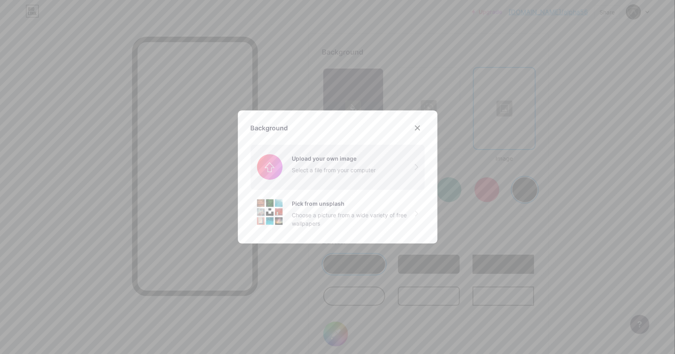
click at [389, 187] on input "file" at bounding box center [338, 167] width 174 height 45
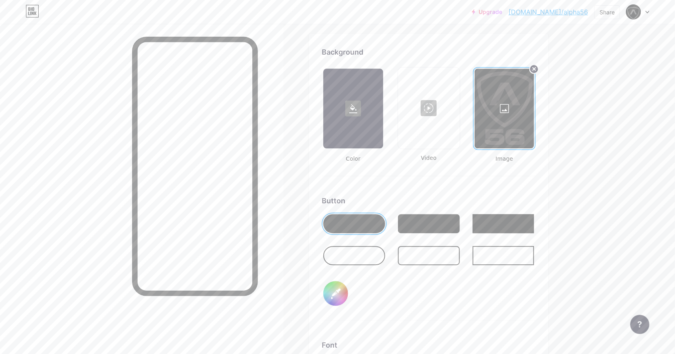
scroll to position [1048, 0]
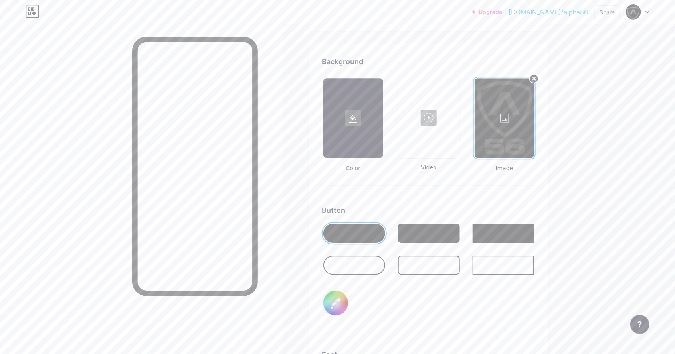
click at [334, 302] on input "#000000" at bounding box center [335, 303] width 25 height 25
type input "#469fe8"
click at [343, 304] on input "#469fe8" at bounding box center [335, 303] width 25 height 25
click at [362, 261] on div at bounding box center [354, 265] width 62 height 19
click at [364, 231] on div at bounding box center [354, 233] width 62 height 19
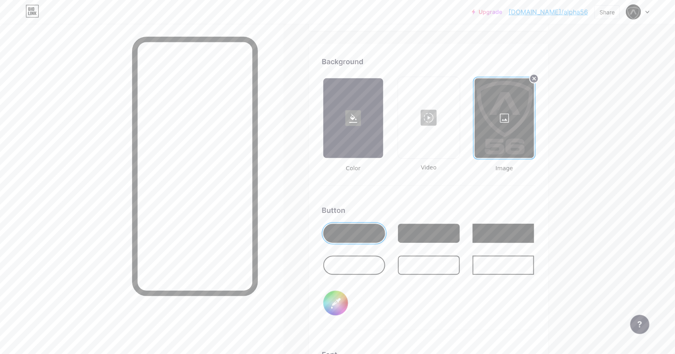
click at [345, 232] on div at bounding box center [354, 233] width 62 height 19
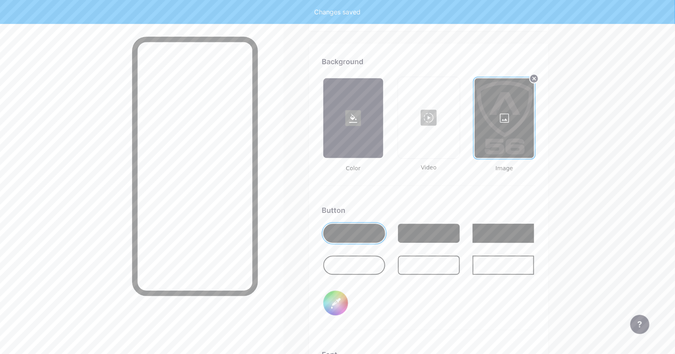
click at [431, 231] on div at bounding box center [429, 233] width 62 height 19
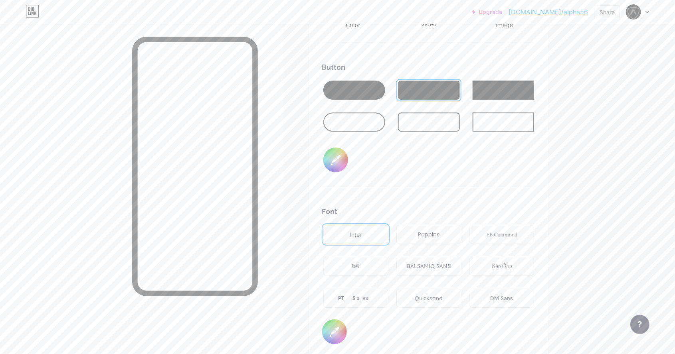
scroll to position [1189, 0]
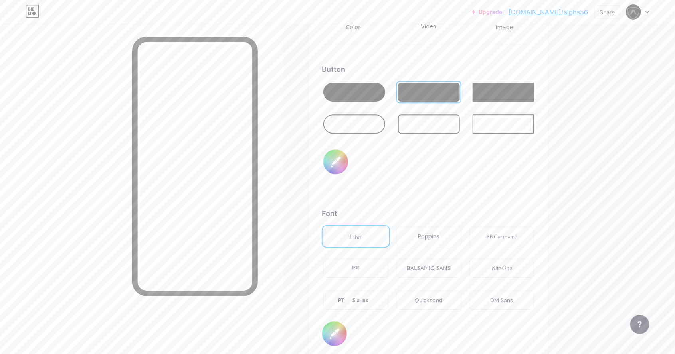
click at [371, 269] on div "TEKO" at bounding box center [355, 268] width 65 height 19
click at [495, 298] on div "DM Sans" at bounding box center [501, 300] width 23 height 8
click at [374, 240] on div "Inter" at bounding box center [355, 236] width 65 height 19
click at [369, 298] on div "PT Sans" at bounding box center [355, 300] width 65 height 19
click at [373, 228] on div "Inter" at bounding box center [355, 236] width 65 height 19
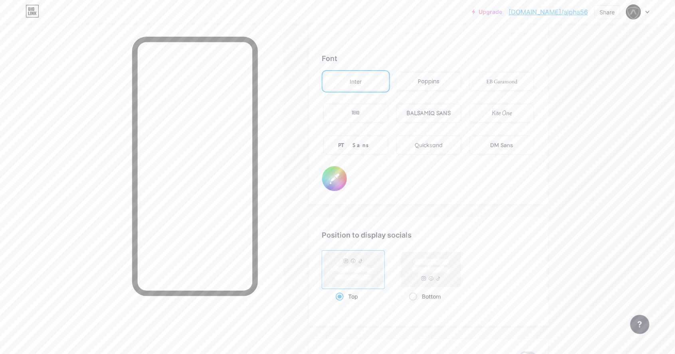
scroll to position [1345, 0]
click at [435, 267] on rect at bounding box center [431, 270] width 37 height 6
click at [414, 304] on input "Bottom" at bounding box center [411, 306] width 5 height 5
radio input "true"
click at [355, 271] on rect at bounding box center [353, 269] width 59 height 35
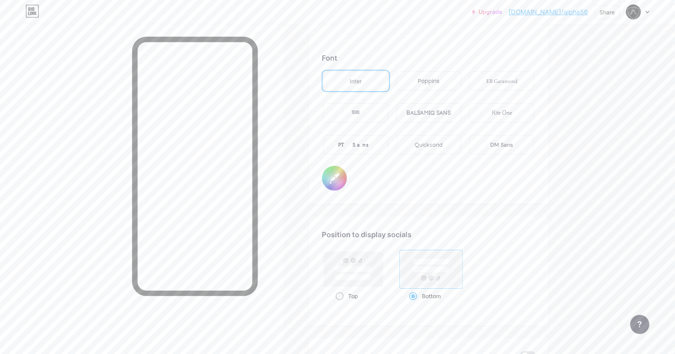
click at [341, 304] on input "Top" at bounding box center [338, 306] width 5 height 5
radio input "true"
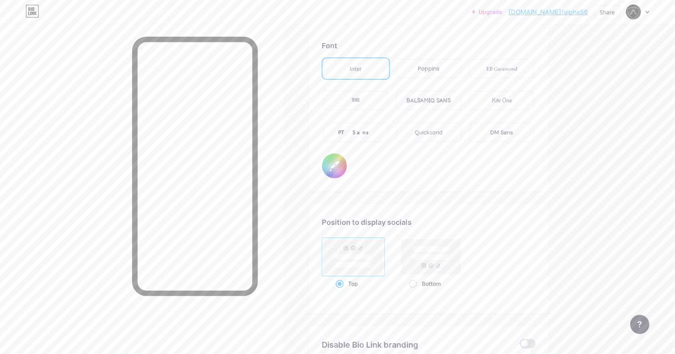
scroll to position [1359, 0]
click at [336, 159] on input "#000000" at bounding box center [334, 164] width 25 height 25
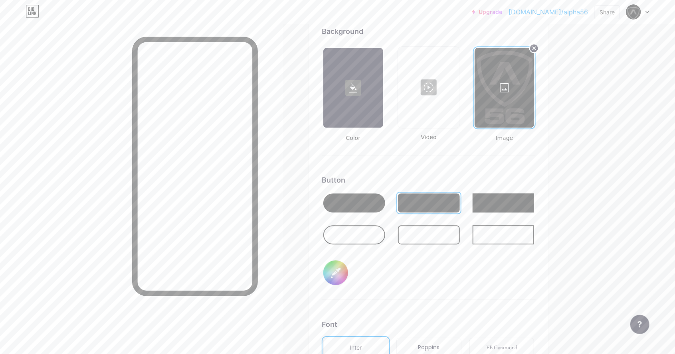
scroll to position [1073, 0]
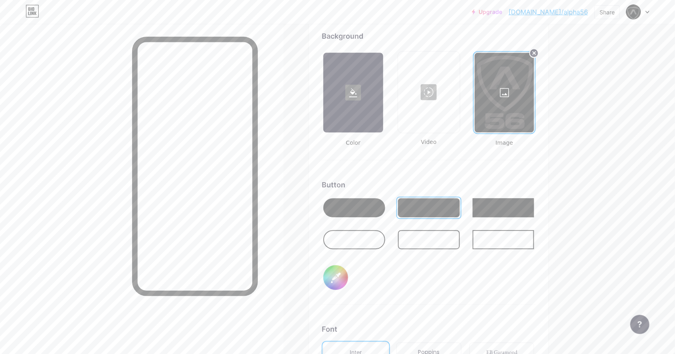
click at [365, 207] on div at bounding box center [354, 207] width 62 height 19
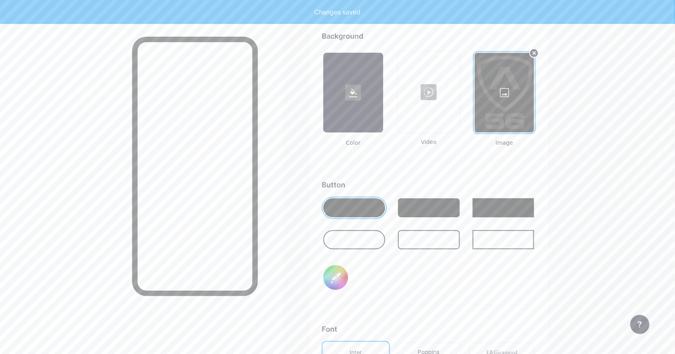
click at [363, 238] on div at bounding box center [354, 239] width 62 height 19
click at [433, 204] on div at bounding box center [429, 207] width 62 height 19
click at [363, 239] on div at bounding box center [354, 239] width 62 height 19
click at [357, 204] on div at bounding box center [354, 207] width 62 height 19
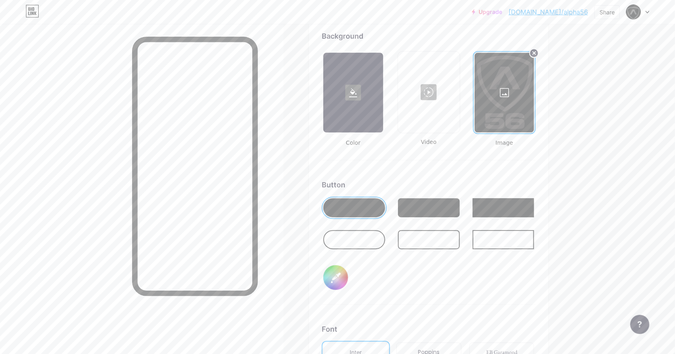
click at [429, 211] on div at bounding box center [429, 207] width 62 height 19
click at [366, 213] on div at bounding box center [354, 207] width 62 height 19
click at [374, 237] on div at bounding box center [354, 239] width 62 height 19
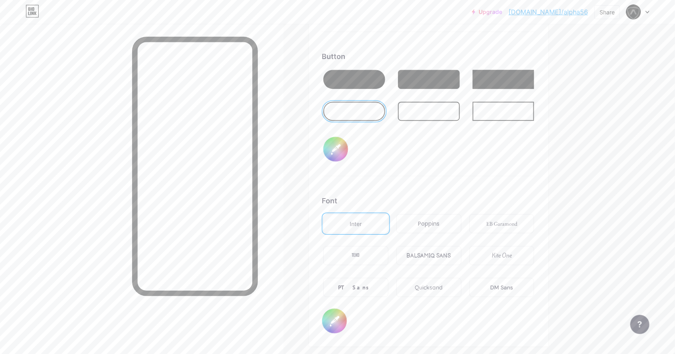
scroll to position [1200, 0]
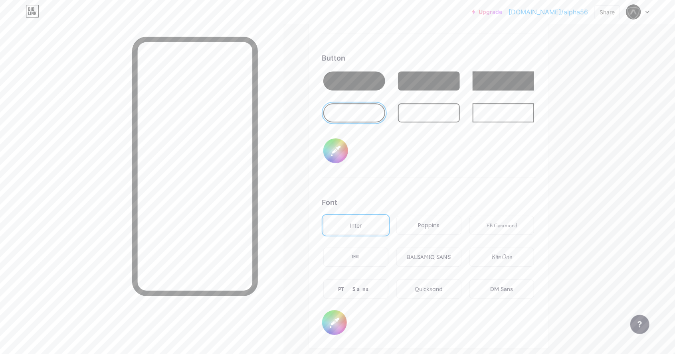
click at [366, 256] on div "TEKO" at bounding box center [355, 257] width 65 height 19
click at [369, 219] on div "Inter" at bounding box center [355, 225] width 65 height 19
click at [436, 254] on div "BALSAMIQ SANS" at bounding box center [429, 257] width 44 height 8
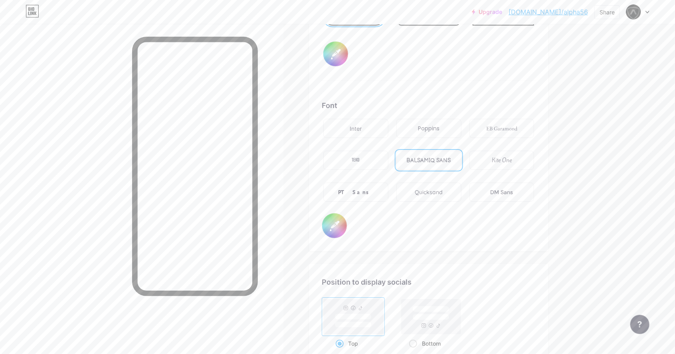
scroll to position [1300, 0]
click at [366, 120] on div "Inter" at bounding box center [355, 125] width 65 height 19
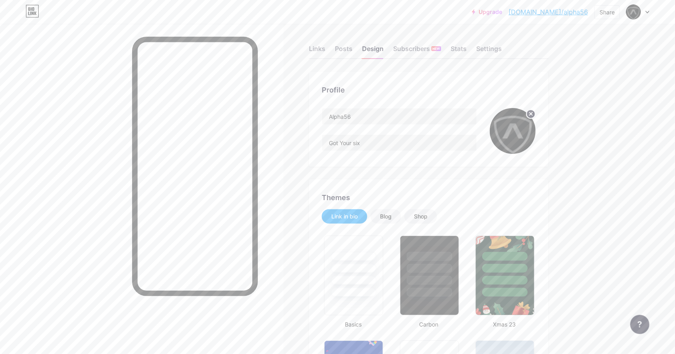
scroll to position [0, 0]
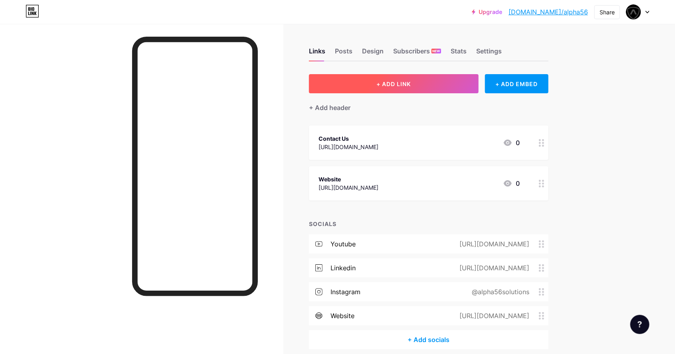
click at [426, 82] on button "+ ADD LINK" at bounding box center [394, 83] width 170 height 19
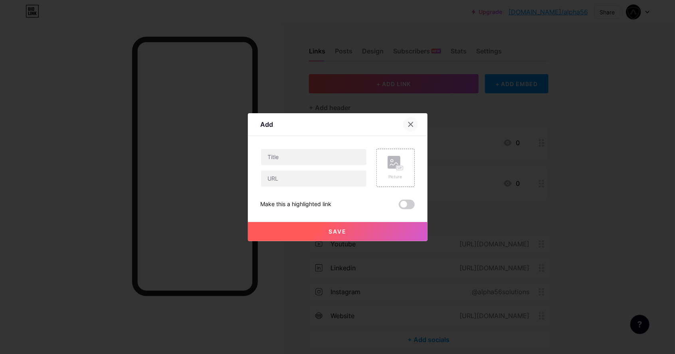
click at [408, 126] on icon at bounding box center [410, 124] width 4 height 4
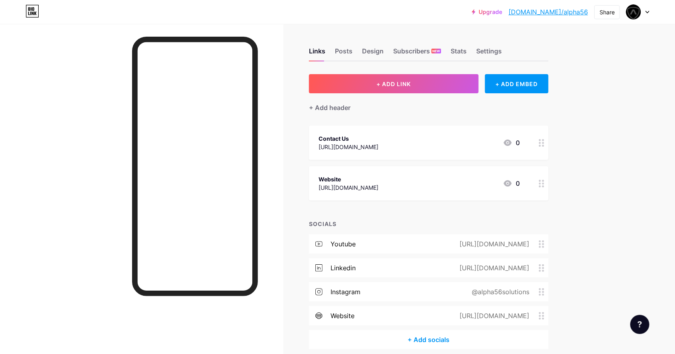
click at [418, 344] on div "+ Add socials" at bounding box center [428, 339] width 239 height 19
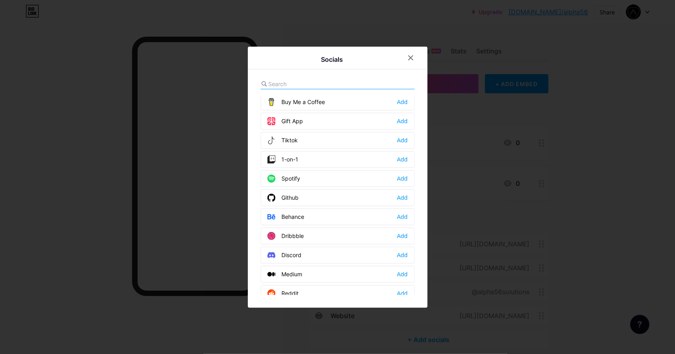
scroll to position [98, 0]
click at [364, 89] on div at bounding box center [338, 84] width 154 height 10
click at [302, 88] on input "text" at bounding box center [313, 84] width 88 height 8
type input "Googl"
click at [518, 136] on div at bounding box center [337, 177] width 675 height 354
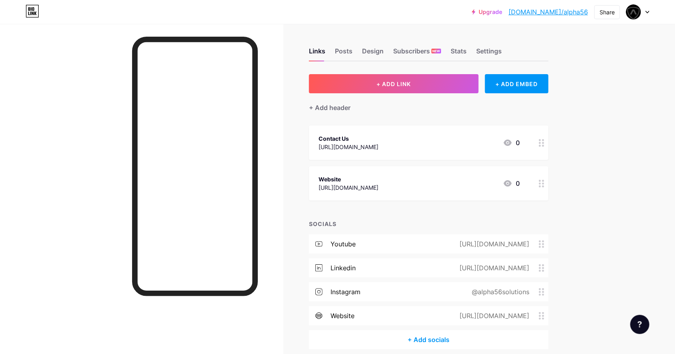
click at [356, 342] on div "+ Add socials" at bounding box center [428, 339] width 239 height 19
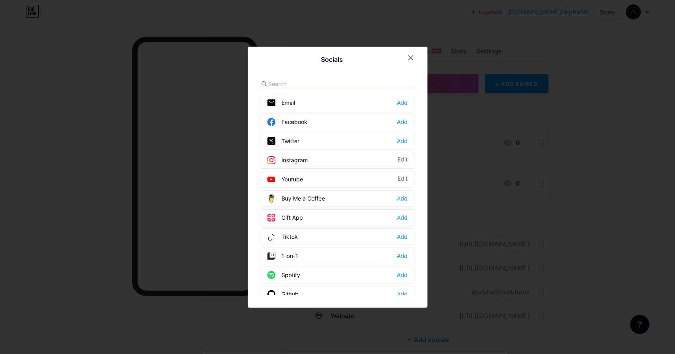
scroll to position [0, 0]
click at [415, 65] on div at bounding box center [410, 58] width 14 height 14
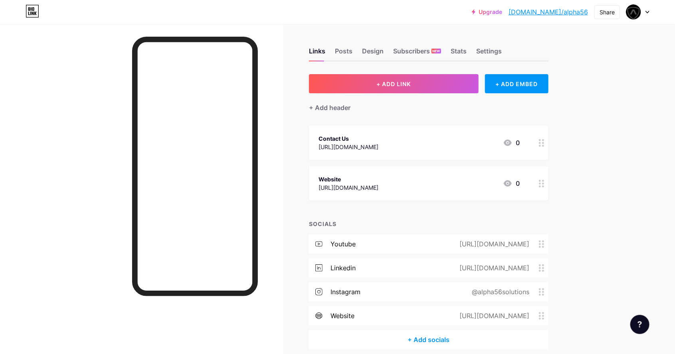
scroll to position [2, 0]
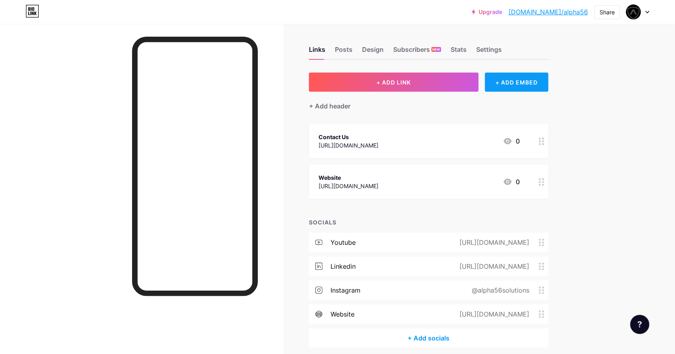
click at [530, 88] on div "+ ADD EMBED" at bounding box center [516, 82] width 63 height 19
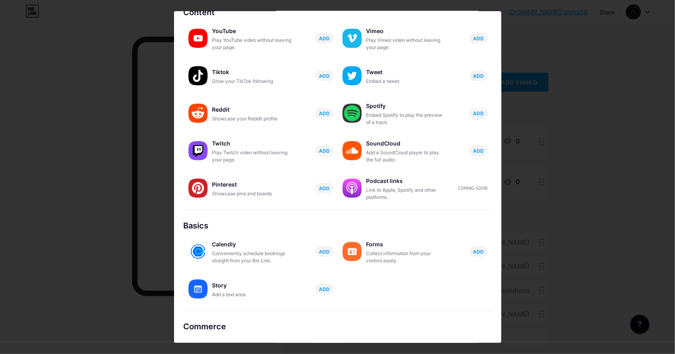
scroll to position [0, 0]
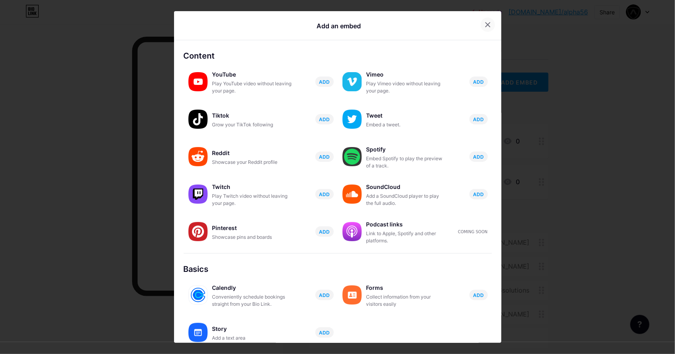
click at [488, 28] on icon at bounding box center [487, 25] width 6 height 6
